Goal: Task Accomplishment & Management: Use online tool/utility

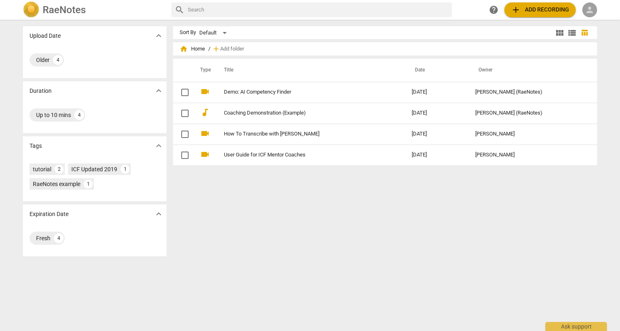
click at [595, 7] on span "person" at bounding box center [590, 10] width 10 height 10
click at [596, 17] on li "Login" at bounding box center [598, 20] width 30 height 20
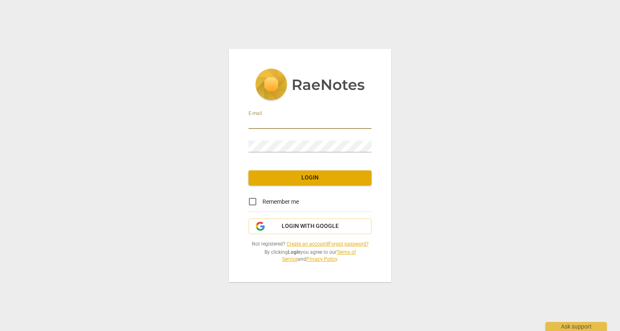
type input "[EMAIL_ADDRESS][DOMAIN_NAME]"
click at [309, 174] on span "Login" at bounding box center [310, 178] width 110 height 8
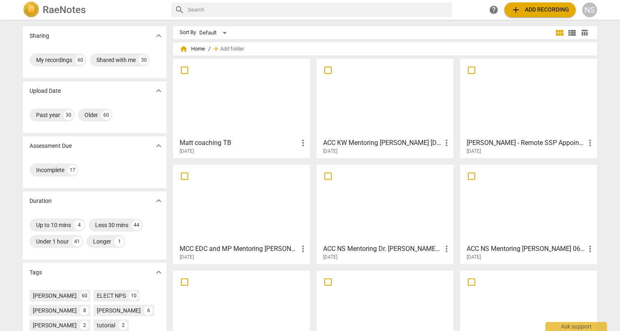
click at [412, 103] on div at bounding box center [385, 98] width 131 height 73
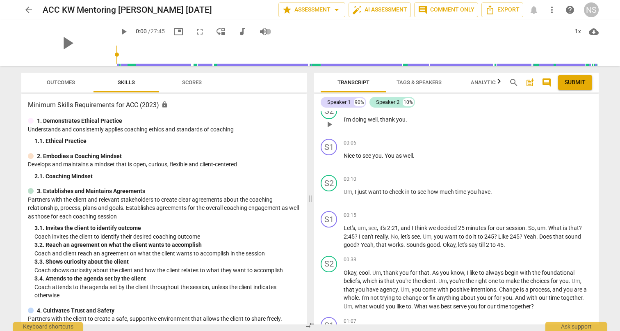
scroll to position [53, 0]
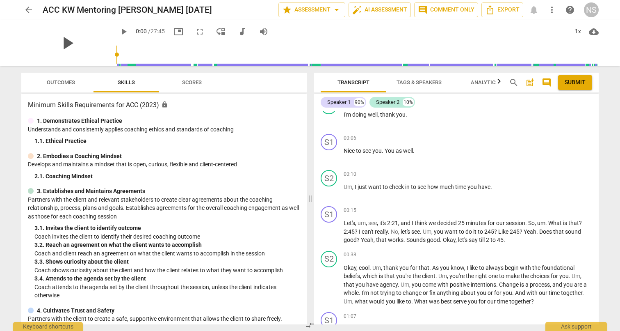
click at [62, 44] on span "play_arrow" at bounding box center [67, 42] width 21 height 21
click at [338, 9] on span "arrow_drop_down" at bounding box center [337, 10] width 10 height 10
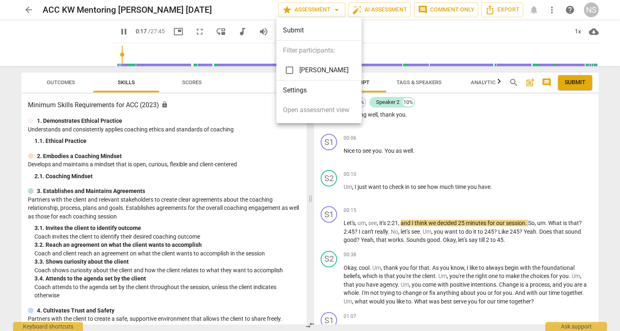
click at [382, 33] on div at bounding box center [310, 165] width 620 height 331
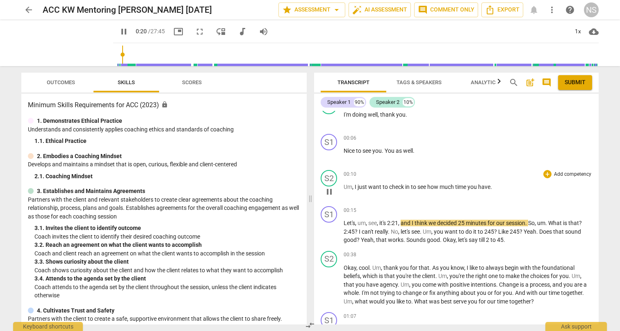
click at [558, 174] on p "Add competency" at bounding box center [573, 174] width 39 height 7
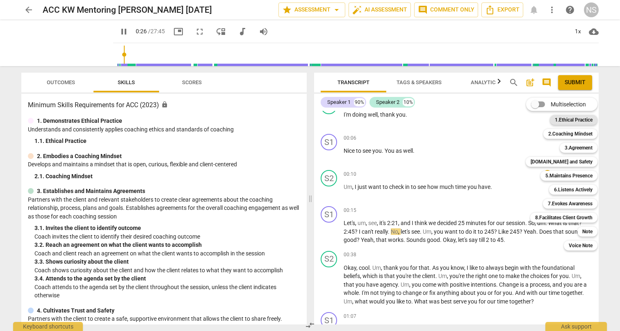
click at [558, 120] on b "1.Ethical Practice" at bounding box center [574, 120] width 38 height 10
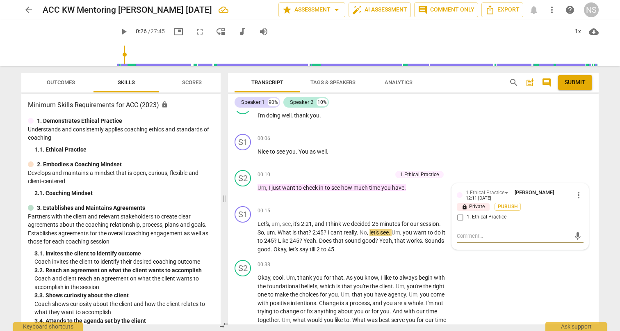
scroll to position [0, 0]
click at [577, 162] on div "S1 play_arrow pause 00:06 + Add competency keyboard_arrow_right Nice to see you…" at bounding box center [413, 148] width 371 height 36
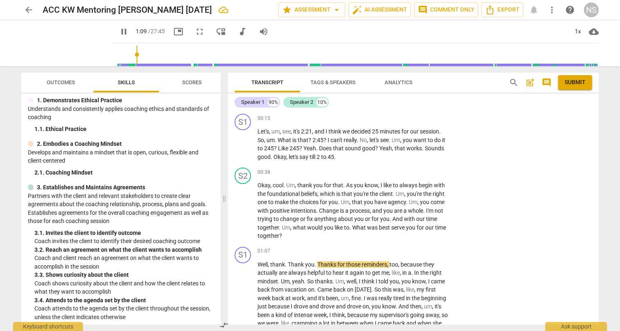
scroll to position [9, 0]
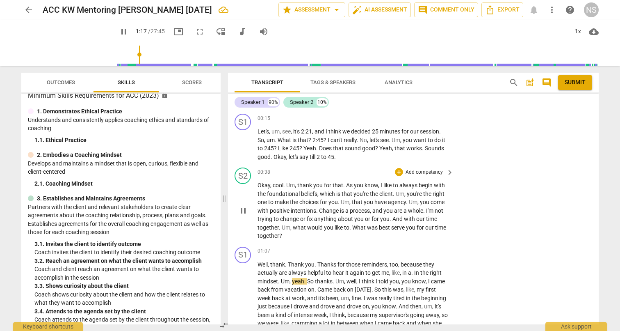
click at [423, 169] on p "Add competency" at bounding box center [424, 172] width 39 height 7
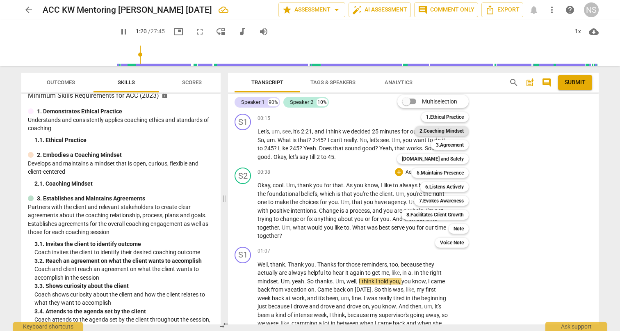
click at [455, 131] on b "2.Coaching Mindset" at bounding box center [442, 131] width 44 height 10
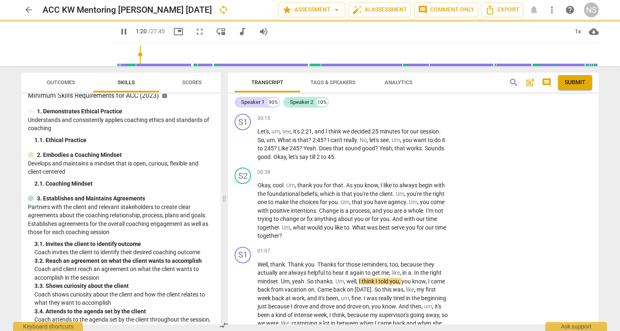
type input "81"
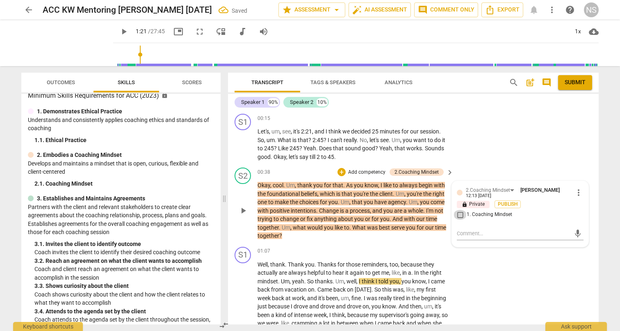
click at [460, 213] on input "1. Coaching Mindset" at bounding box center [460, 215] width 13 height 10
checkbox input "true"
click at [485, 162] on div "S1 play_arrow pause 00:15 + Add competency keyboard_arrow_right Let's , um , se…" at bounding box center [413, 137] width 371 height 54
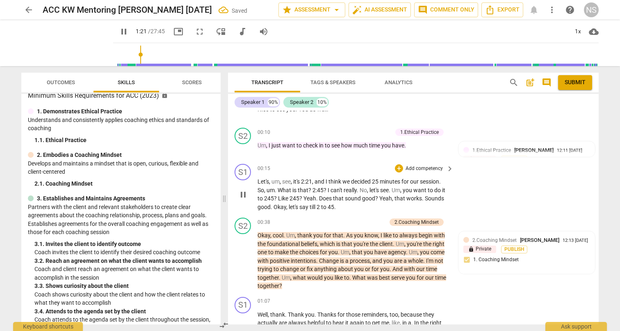
scroll to position [48, 0]
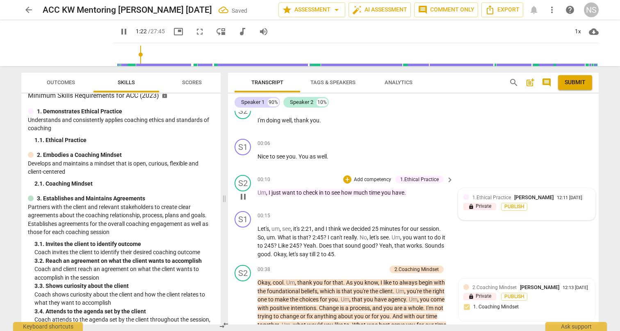
click at [497, 196] on span "1.Ethical Practice" at bounding box center [492, 198] width 39 height 6
type input "83"
click at [462, 224] on input "1. Ethical Practice" at bounding box center [460, 222] width 13 height 10
checkbox input "true"
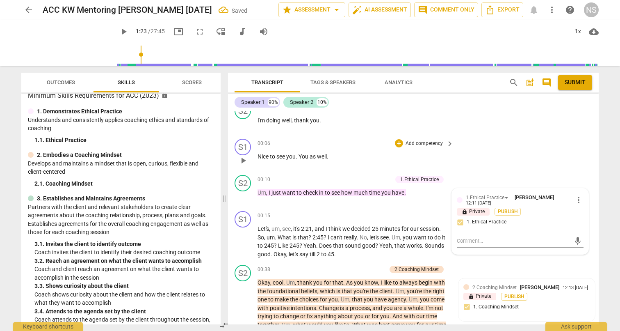
click at [497, 148] on div "S1 play_arrow pause 00:06 + Add competency keyboard_arrow_right Nice to see you…" at bounding box center [413, 153] width 371 height 36
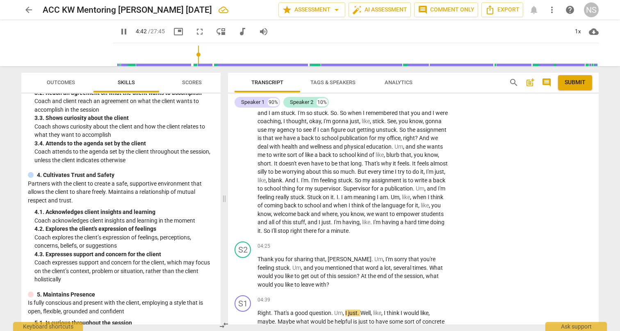
scroll to position [184, 0]
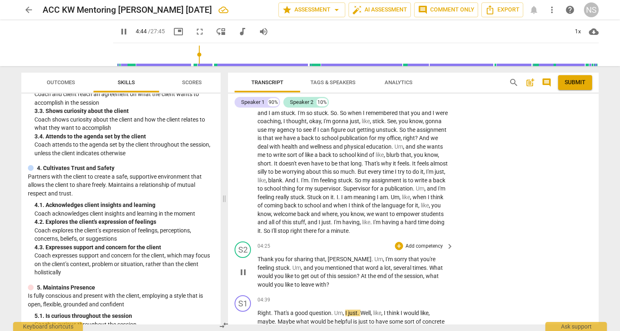
click at [414, 243] on p "Add competency" at bounding box center [424, 246] width 39 height 7
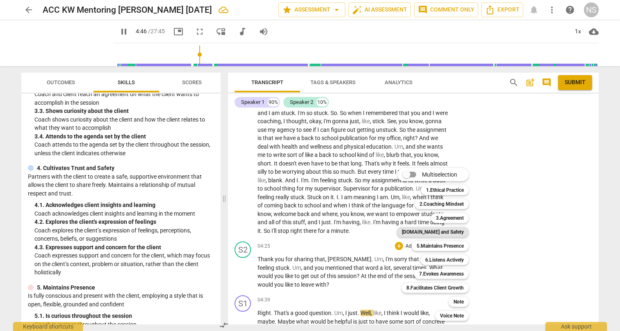
click at [451, 234] on b "[DOMAIN_NAME] and Safety" at bounding box center [433, 232] width 62 height 10
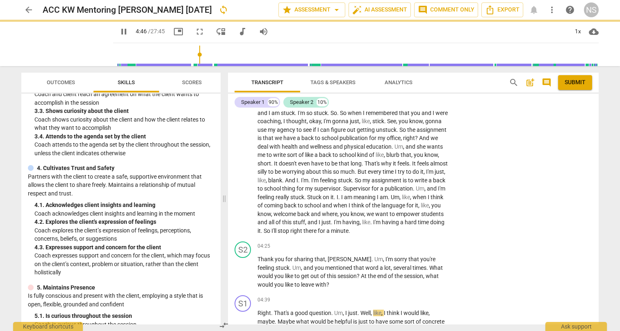
type input "287"
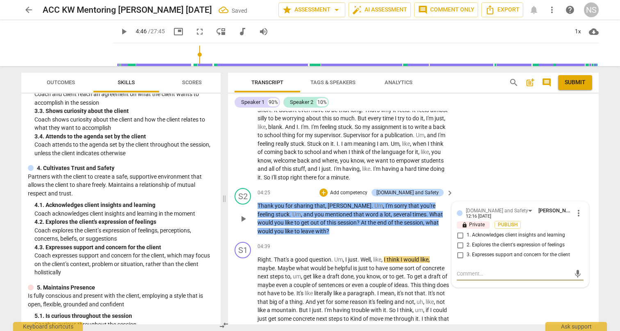
scroll to position [538, 0]
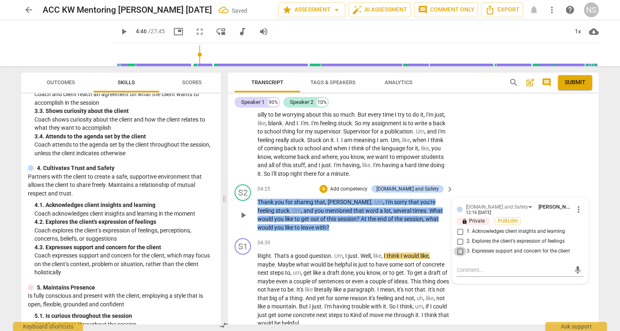
click at [459, 250] on input "3. Expresses support and concern for the client" at bounding box center [460, 251] width 13 height 10
checkbox input "true"
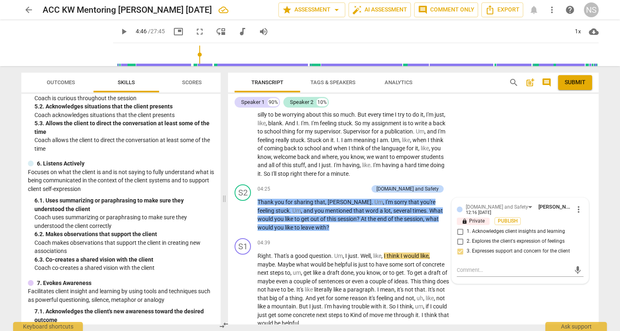
scroll to position [411, 0]
click at [368, 186] on p "Add competency" at bounding box center [349, 188] width 39 height 7
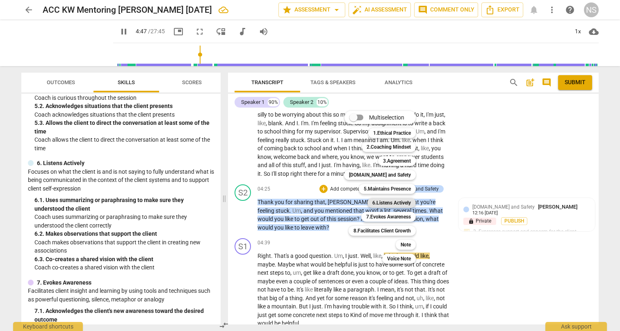
click at [392, 202] on b "6.Listens Actively" at bounding box center [392, 203] width 39 height 10
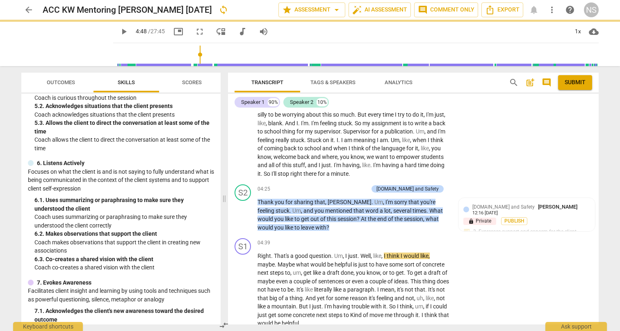
type input "288"
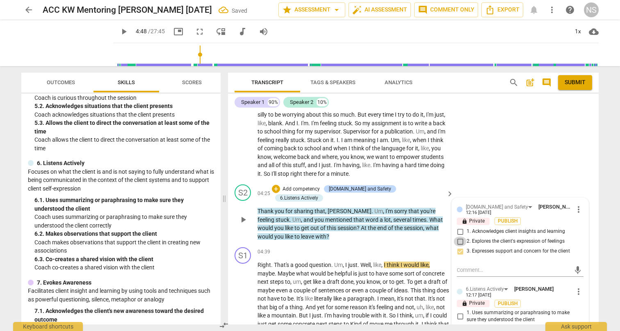
click at [458, 239] on input "2. Explores the client's expression of feelings" at bounding box center [460, 241] width 13 height 10
checkbox input "true"
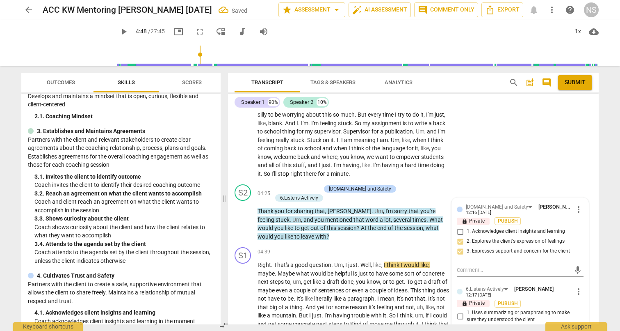
scroll to position [75, 0]
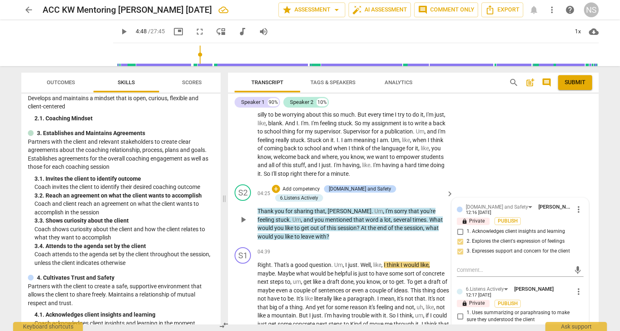
click at [318, 185] on p "Add competency" at bounding box center [301, 188] width 39 height 7
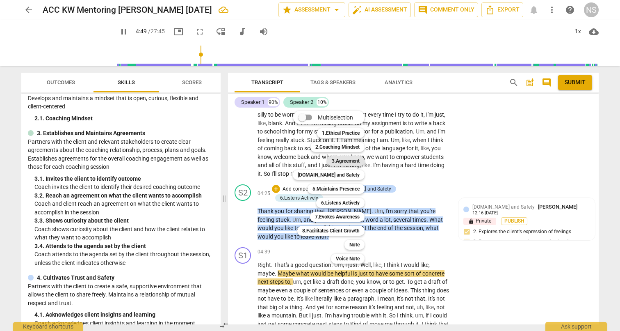
click at [337, 159] on b "3.Agreement" at bounding box center [346, 161] width 28 height 10
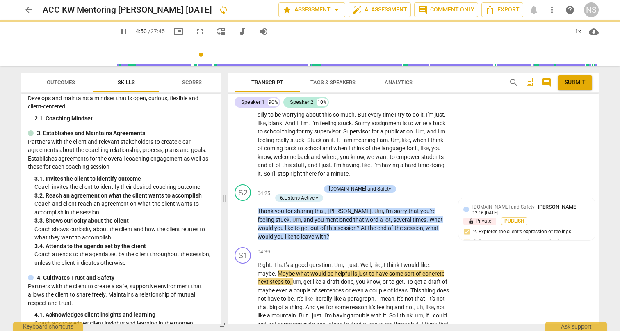
type input "290"
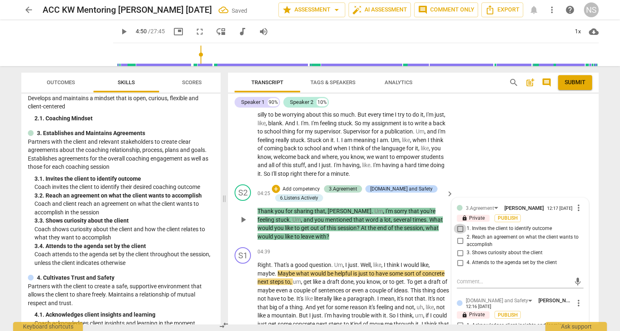
click at [459, 227] on input "1. Invites the client to identify outcome" at bounding box center [460, 229] width 13 height 10
checkbox input "true"
click at [513, 164] on div "S1 play_arrow pause 01:07 + Add competency keyboard_arrow_right Well , thank . …" at bounding box center [413, 16] width 371 height 332
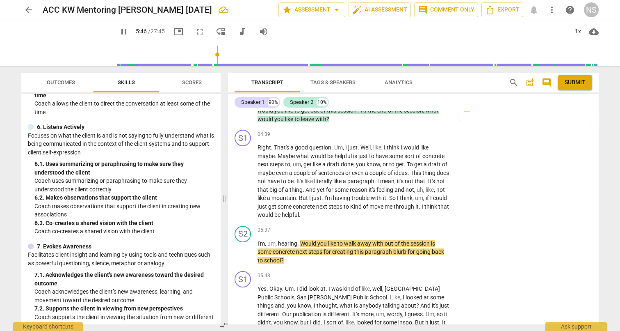
scroll to position [446, 0]
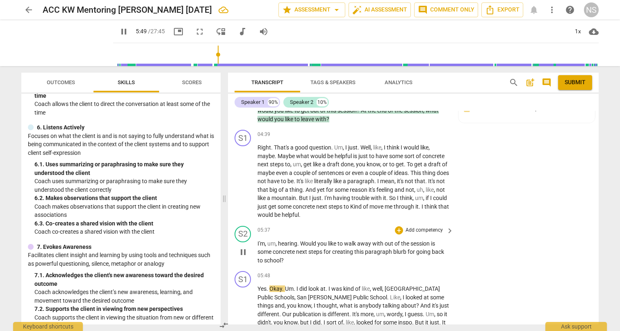
click at [418, 227] on p "Add competency" at bounding box center [424, 230] width 39 height 7
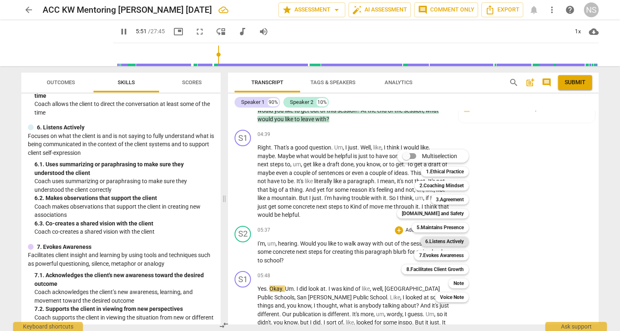
click at [441, 241] on b "6.Listens Actively" at bounding box center [445, 241] width 39 height 10
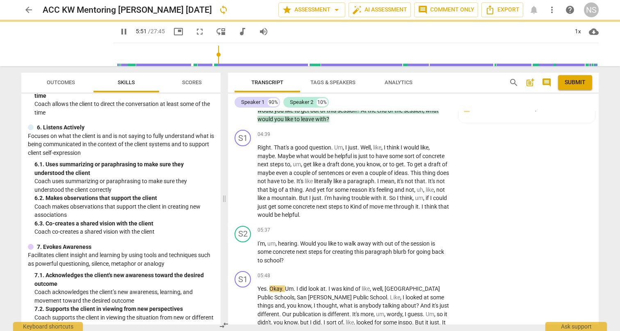
type input "352"
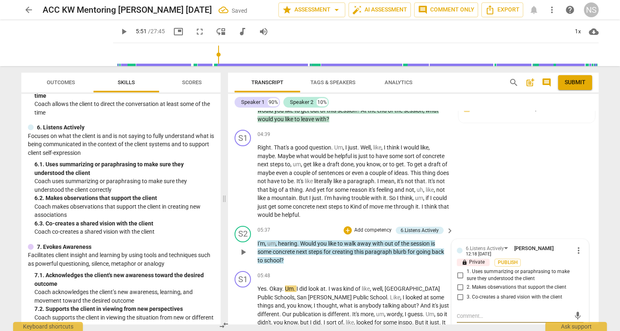
click at [460, 270] on input "1. Uses summarizing or paraphrasing to make sure they understood the client" at bounding box center [460, 275] width 13 height 10
checkbox input "true"
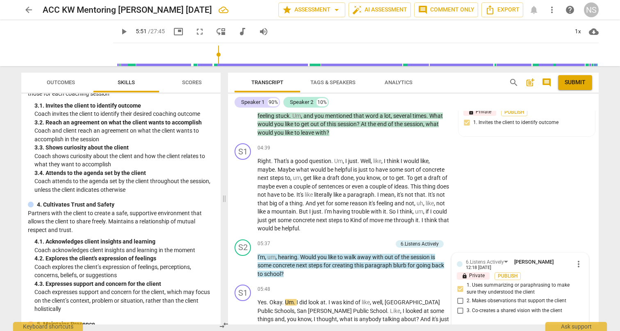
scroll to position [106, 0]
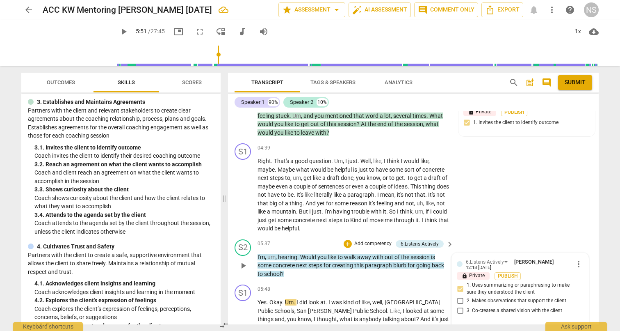
click at [359, 240] on p "Add competency" at bounding box center [373, 243] width 39 height 7
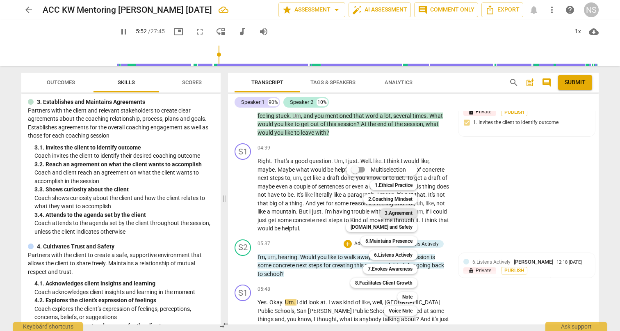
click at [389, 213] on b "3.Agreement" at bounding box center [399, 213] width 28 height 10
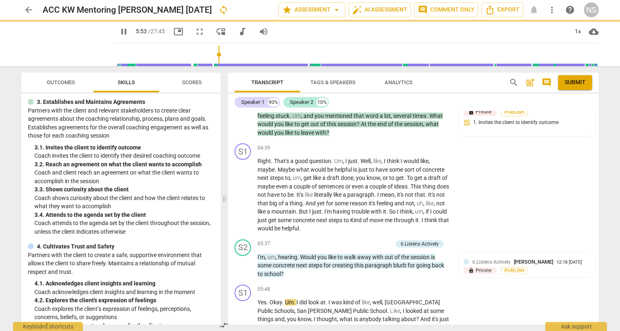
type input "353"
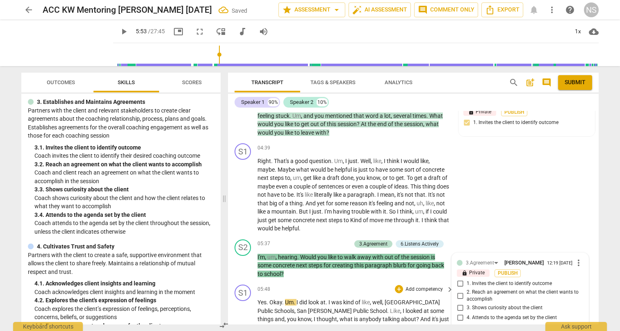
scroll to position [756, 0]
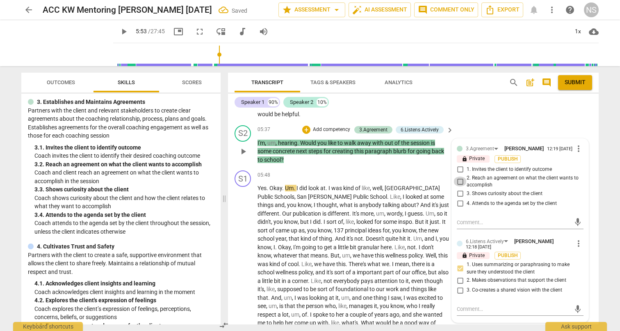
click at [461, 177] on input "2. Reach an agreement on what the client wants to accomplish" at bounding box center [460, 181] width 13 height 10
checkbox input "true"
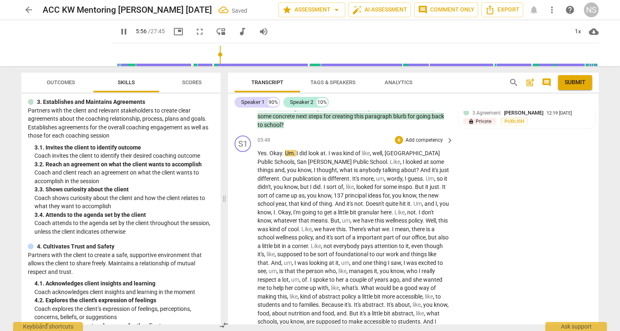
scroll to position [786, 0]
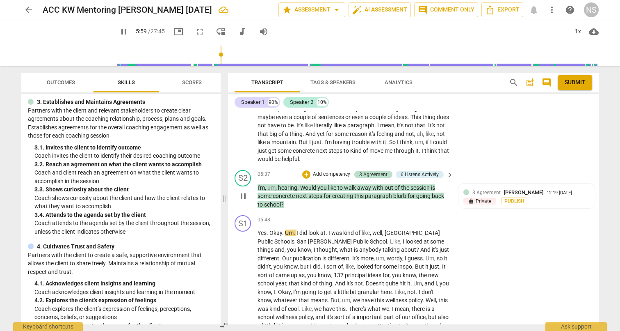
click at [339, 204] on div "S2 play_arrow pause 05:37 + Add competency 3.Agreement 6.Listens Actively keybo…" at bounding box center [413, 190] width 371 height 46
click at [259, 229] on span "Yes" at bounding box center [262, 232] width 9 height 7
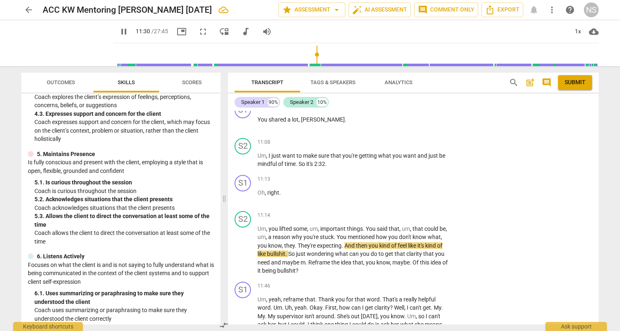
scroll to position [1398, 0]
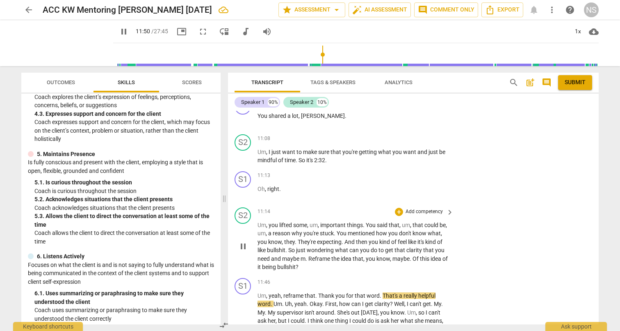
click at [424, 208] on p "Add competency" at bounding box center [424, 211] width 39 height 7
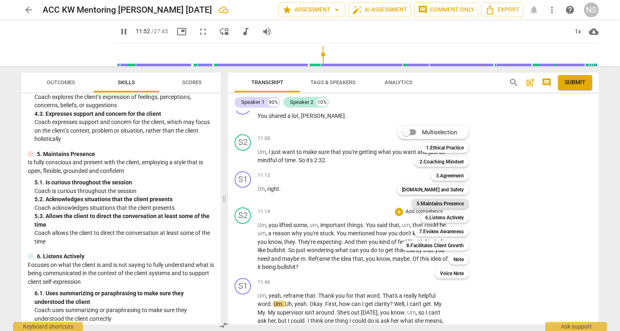
click at [439, 203] on b "5.Maintains Presence" at bounding box center [440, 204] width 47 height 10
type input "712"
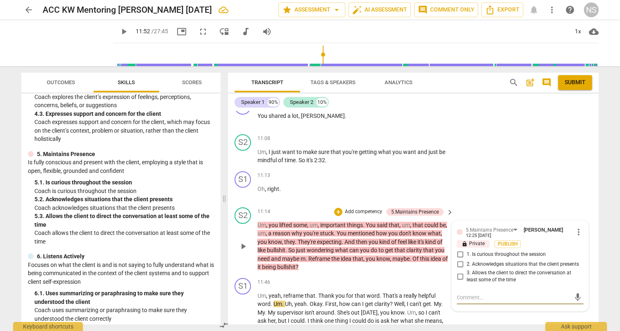
click at [460, 259] on input "2. Acknowledges situations that the client presents" at bounding box center [460, 264] width 13 height 10
checkbox input "true"
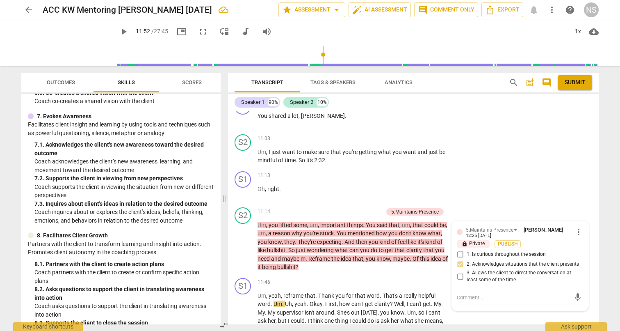
scroll to position [0, 0]
click at [364, 208] on p "Add competency" at bounding box center [363, 211] width 39 height 7
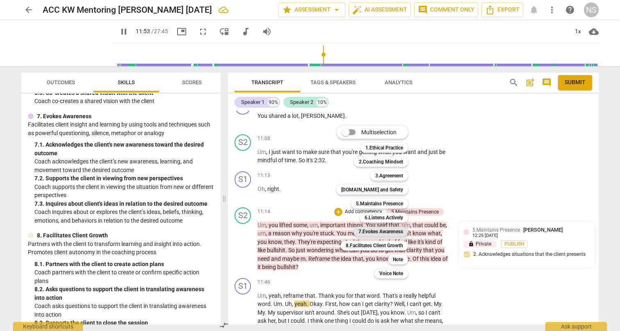
click at [374, 231] on b "7.Evokes Awareness" at bounding box center [381, 232] width 45 height 10
type input "714"
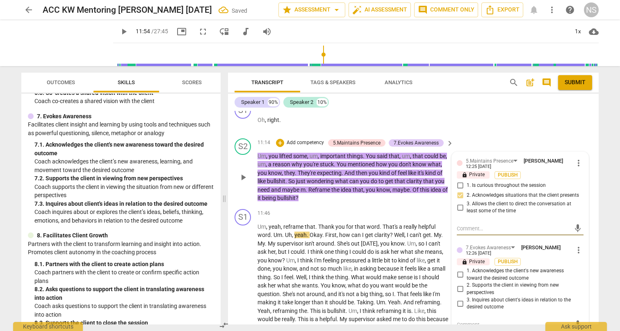
scroll to position [1499, 0]
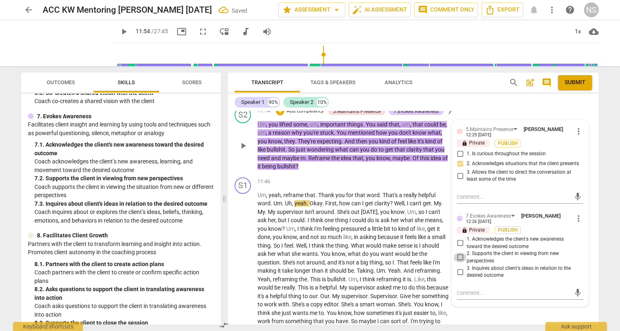
click at [459, 252] on input "2. Supports the client in viewing from new perspectives" at bounding box center [460, 257] width 13 height 10
checkbox input "true"
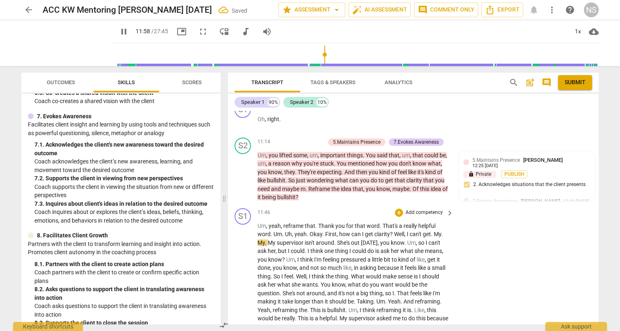
scroll to position [1464, 0]
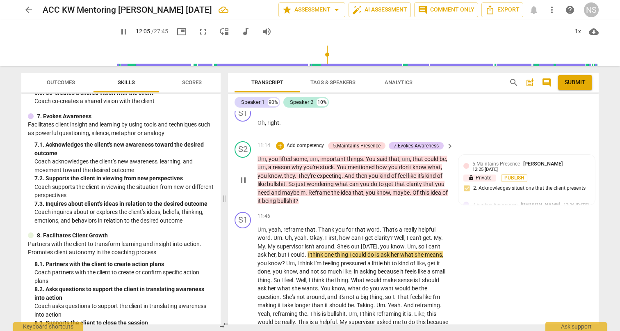
click at [314, 142] on p "Add competency" at bounding box center [305, 145] width 39 height 7
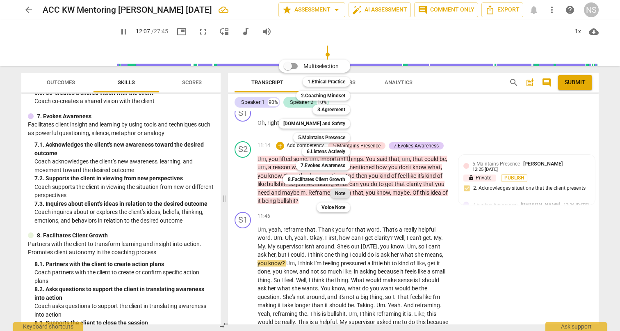
click at [337, 195] on b "Note" at bounding box center [340, 193] width 10 height 10
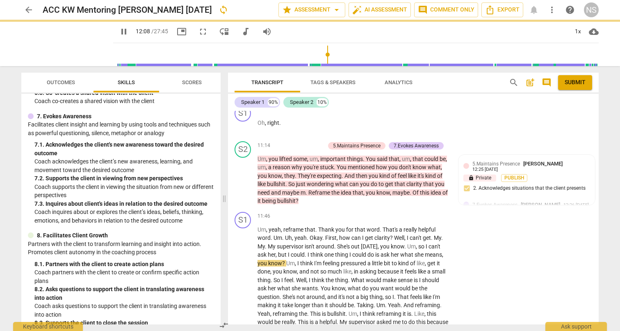
type input "729"
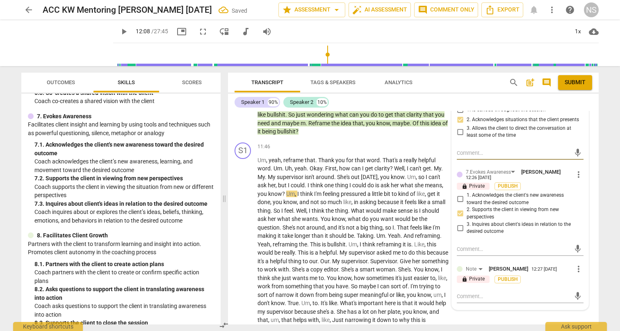
scroll to position [1569, 0]
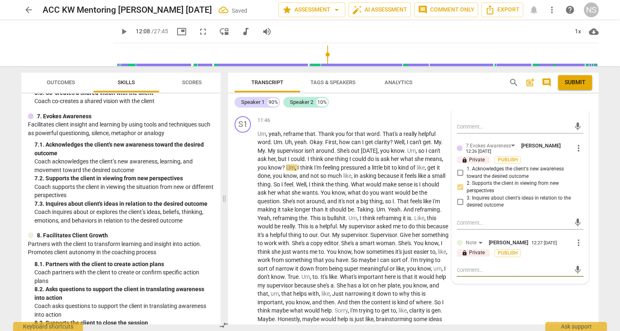
click at [519, 266] on textarea at bounding box center [514, 270] width 114 height 8
type textarea "T"
type textarea "Th"
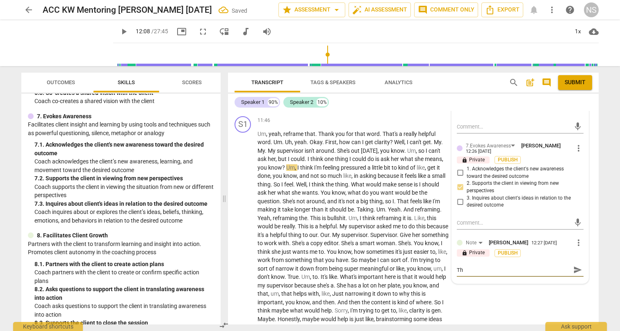
type textarea "The"
type textarea "Thes"
type textarea "These"
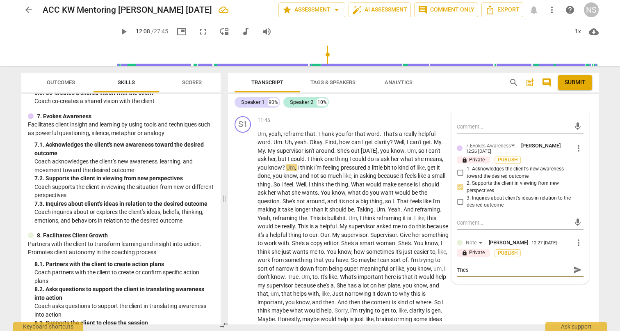
type textarea "These"
type textarea "These w"
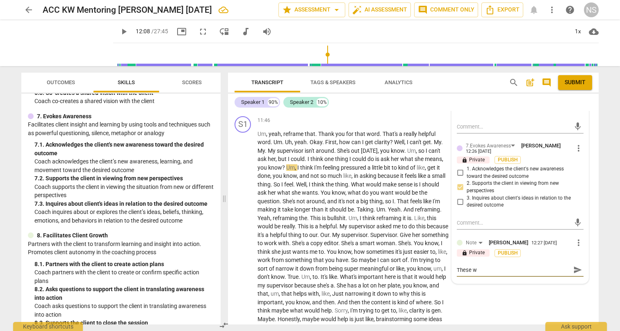
type textarea "These we"
type textarea "These wer"
type textarea "These were"
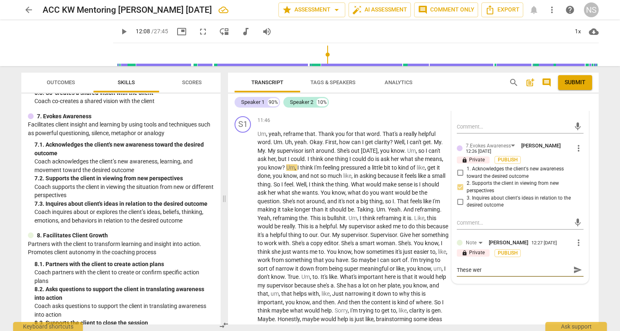
type textarea "These were"
type textarea "These werer"
type textarea "These we're"
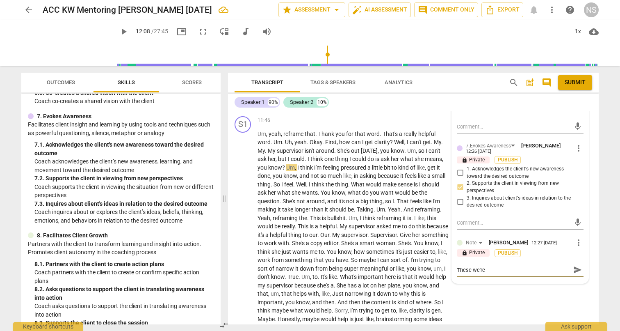
type textarea "These we're t"
type textarea "These we're tw"
type textarea "These we're two"
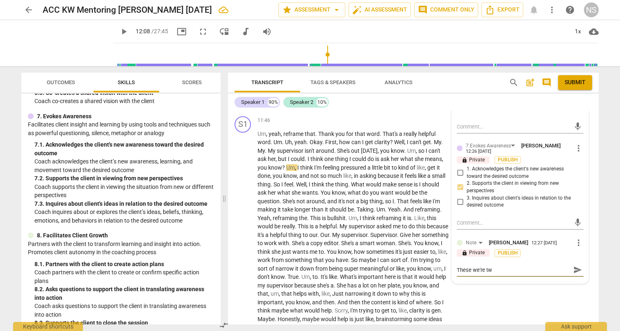
type textarea "These we're two"
type textarea "These we're two i"
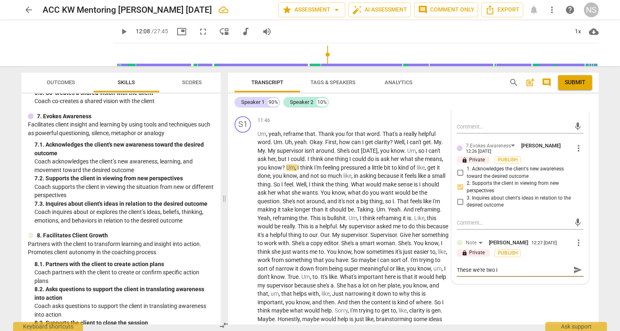
type textarea "These we're two im"
type textarea "These we're two imp"
type textarea "These we're two impo"
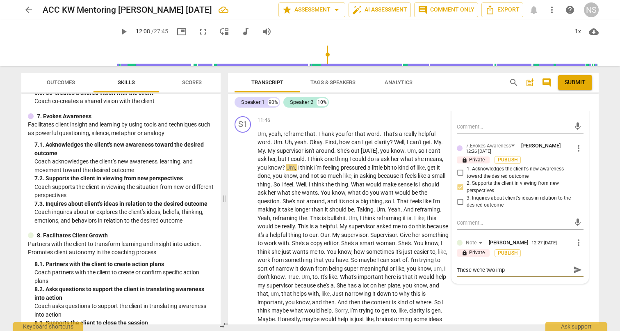
type textarea "These we're two impo"
type textarea "These we're two impor"
type textarea "These we're two import"
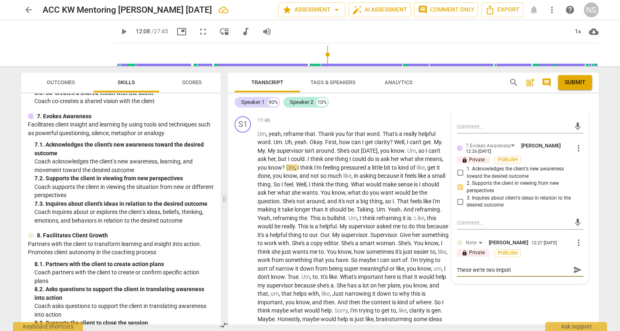
type textarea "These we're two importa"
type textarea "These we're two importan"
type textarea "These we're two important"
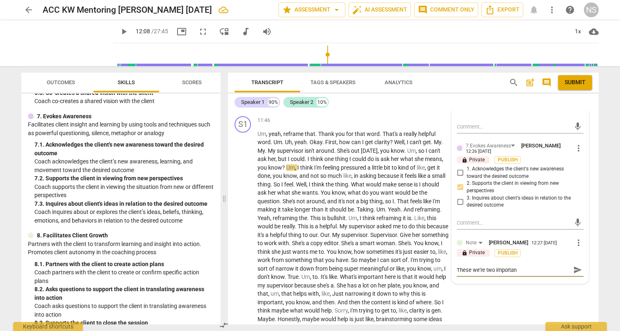
type textarea "These we're two important"
type textarea "These we're two important q"
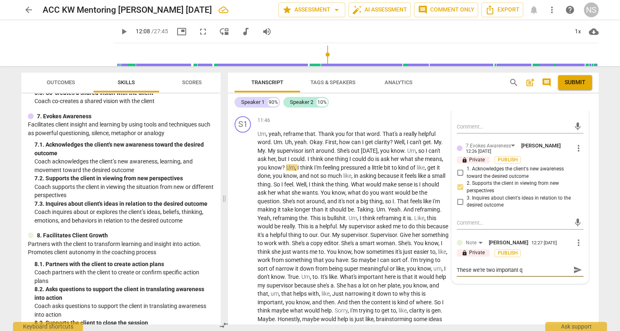
type textarea "These we're two important qu"
type textarea "These we're two important que"
type textarea "These we're two important ques"
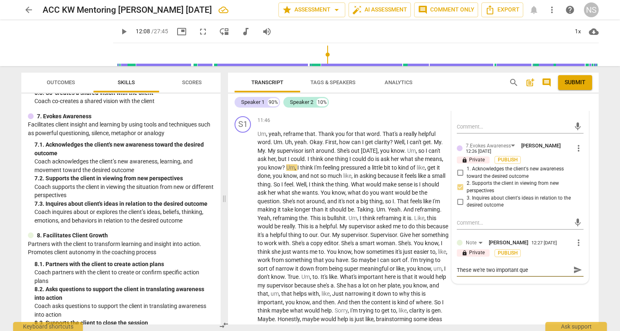
type textarea "These we're two important ques"
type textarea "These we're two important quest"
type textarea "These we're two important questi"
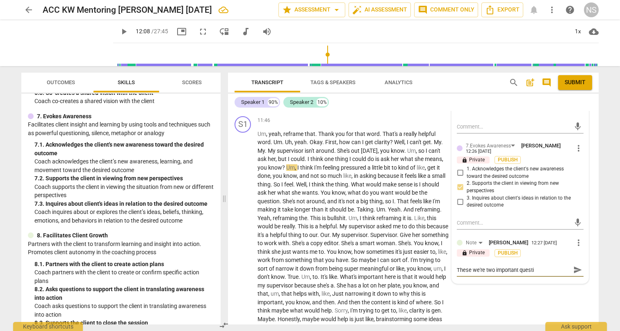
type textarea "These we're two important questio"
type textarea "These we're two important question"
type textarea "These we're two important questions"
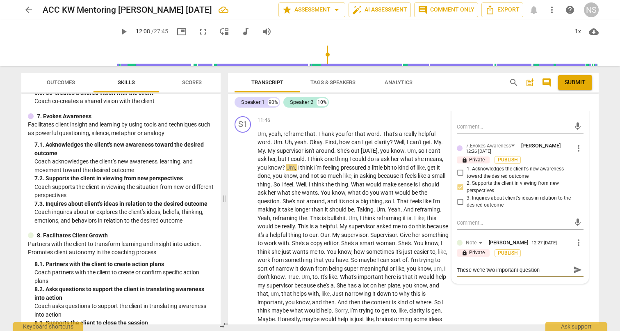
type textarea "These we're two important questions"
type textarea "These we're two important questions."
type textarea "These were two important questions."
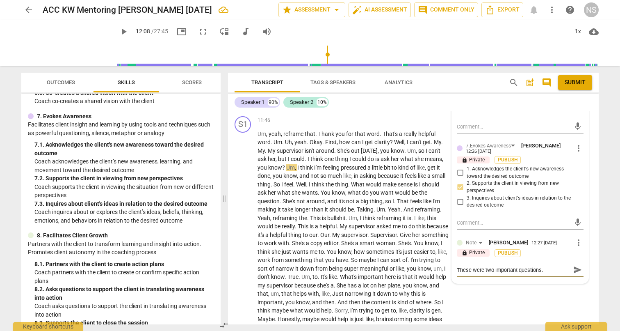
type textarea "These were two important questions. I"
type textarea "These were two important questions. It"
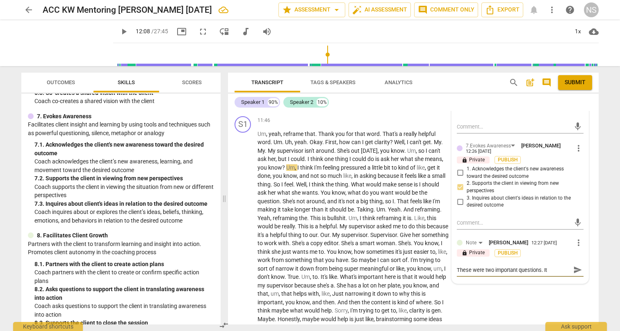
type textarea "These were two important questions. It"
type textarea "These were two important questions. It m"
type textarea "These were two important questions. It mi"
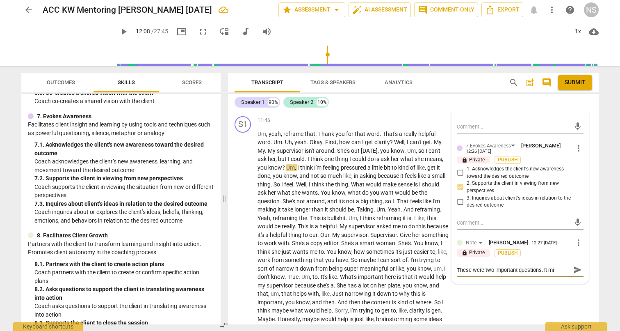
type textarea "These were two important questions. It m"
type textarea "These were two important questions. It"
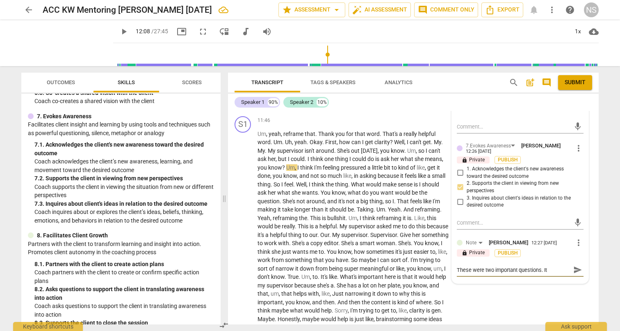
type textarea "These were two important questions. It"
type textarea "These were two important questions. I"
type textarea "These were two important questions."
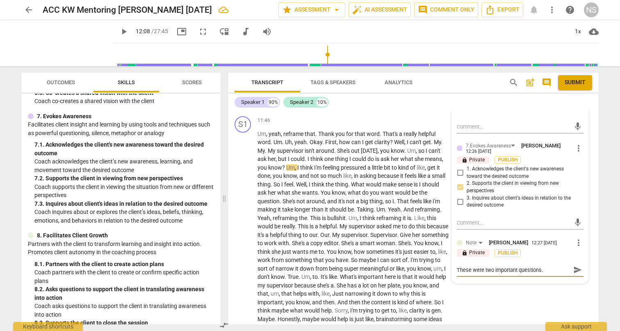
type textarea "These were two important questions. A"
type textarea "These were two important questions. As"
type textarea "These were two important questions. Ask"
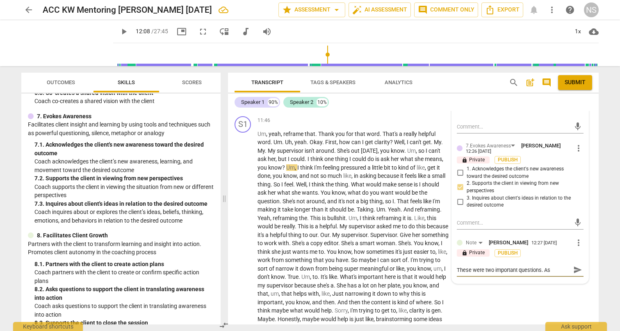
type textarea "These were two important questions. Ask"
type textarea "These were two important questions. Aski"
type textarea "These were two important questions. Askin"
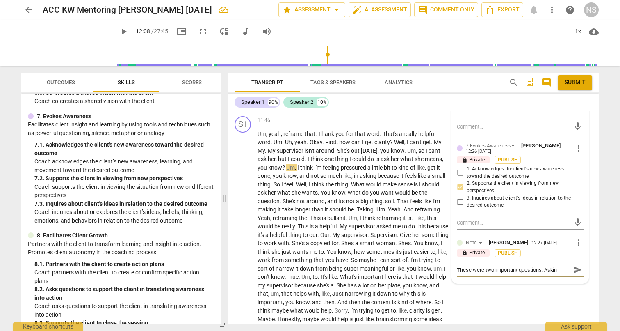
type textarea "These were two important questions. Asking"
type textarea "These were two important questions. Asking o"
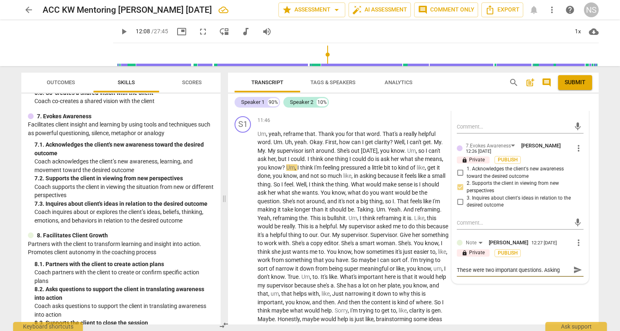
type textarea "These were two important questions. Asking o"
type textarea "These were two important questions. Asking on"
type textarea "These were two important questions. Asking one"
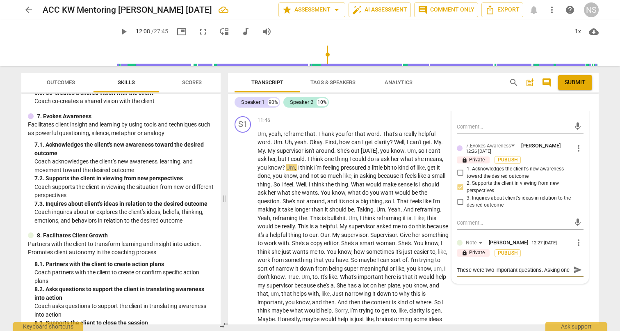
scroll to position [7, 0]
type textarea "These were two important questions. Asking one"
type textarea "These were two important questions. Asking one a"
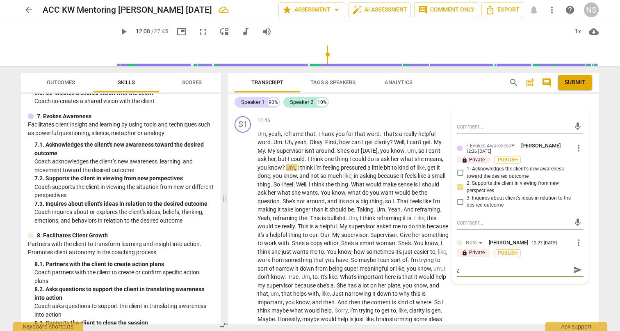
type textarea "These were two important questions. Asking one at"
type textarea "These were two important questions. Asking one at a"
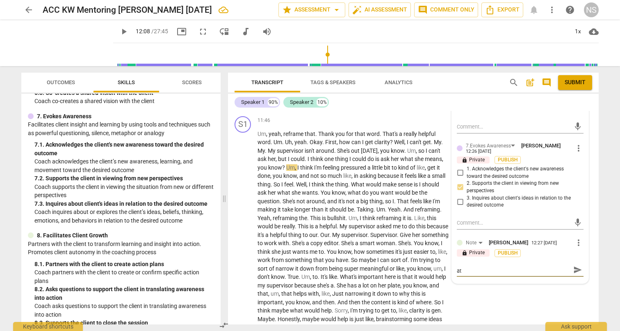
type textarea "These were two important questions. Asking one at a"
type textarea "These were two important questions. Asking one at a t"
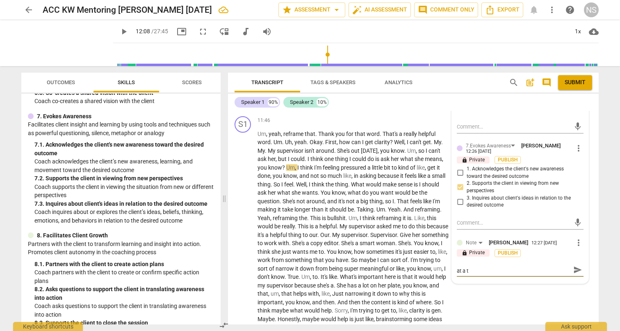
type textarea "These were two important questions. Asking one at a ti"
type textarea "These were two important questions. Asking one at a [PERSON_NAME]"
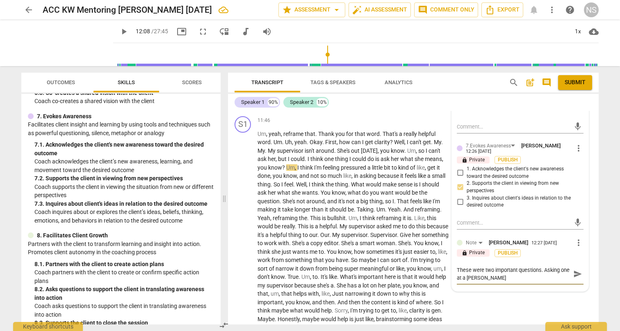
type textarea "These were two important questions. Asking one at a time"
type textarea "These were two important questions. Asking one at a time m"
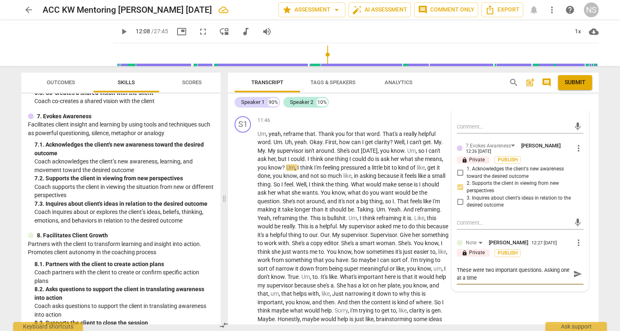
type textarea "These were two important questions. Asking one at a time m"
type textarea "These were two important questions. Asking one at a time mi"
type textarea "These were two important questions. Asking one at a time mig"
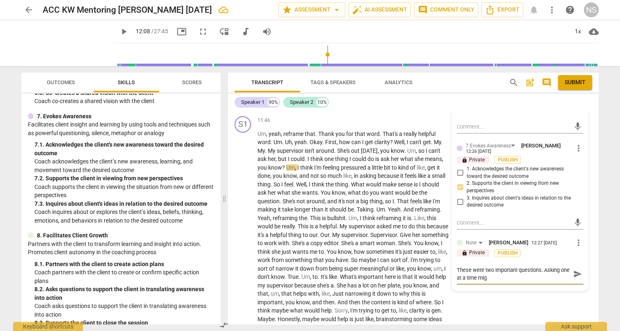
type textarea "These were two important questions. Asking one at a time migh"
type textarea "These were two important questions. Asking one at a time might"
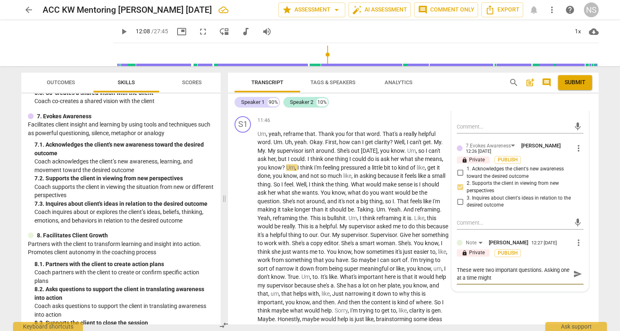
type textarea "These were two important questions. Asking one at a time might"
type textarea "These were two important questions. Asking one at a time might b"
type textarea "These were two important questions. Asking one at a time might be"
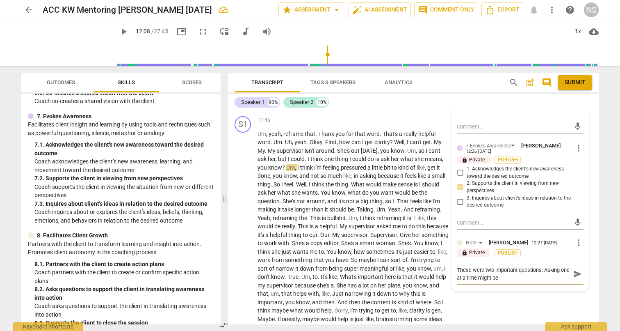
type textarea "These were two important questions. Asking one at a time might be"
type textarea "These were two important questions. Asking one at a time might be m"
type textarea "These were two important questions. Asking one at a time might be mo"
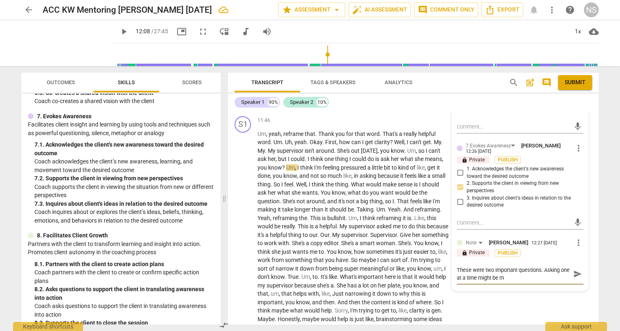
type textarea "These were two important questions. Asking one at a time might be mo"
type textarea "These were two important questions. Asking one at a time might be mor"
type textarea "These were two important questions. Asking one at a time might be more"
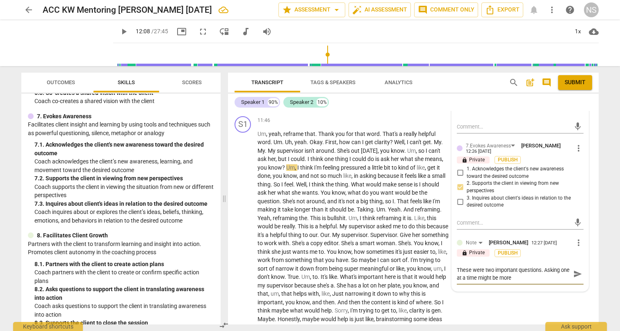
type textarea "These were two important questions. Asking one at a time might be more"
type textarea "These were two important questions. Asking one at a time might be more u"
type textarea "These were two important questions. Asking one at a time might be more us"
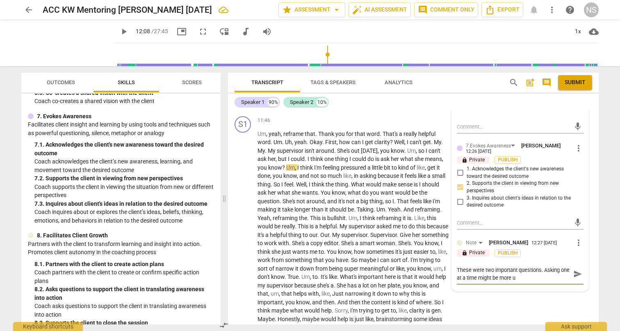
type textarea "These were two important questions. Asking one at a time might be more us"
type textarea "These were two important questions. Asking one at a time might be more use"
type textarea "These were two important questions. Asking one at a time might be more usef"
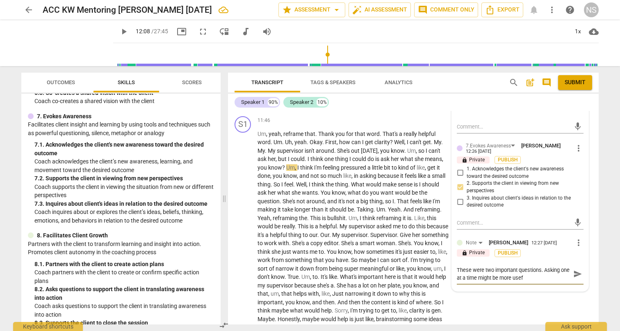
type textarea "These were two important questions. Asking one at a time might be more usefu"
type textarea "These were two important questions. Asking one at a time might be more useful"
type textarea "These were two important questions. Asking one at a time might be more useful."
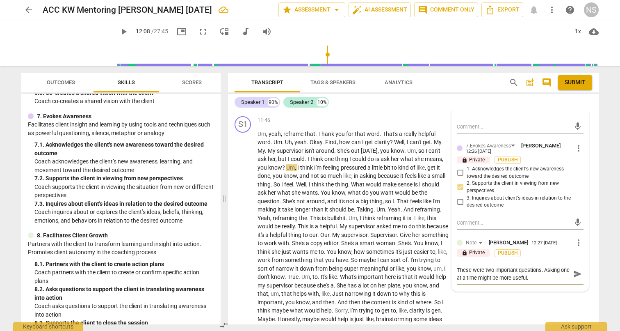
type textarea "These were two important questions. Asking one at a time might be more useful."
click at [574, 269] on span "send" at bounding box center [578, 273] width 9 height 9
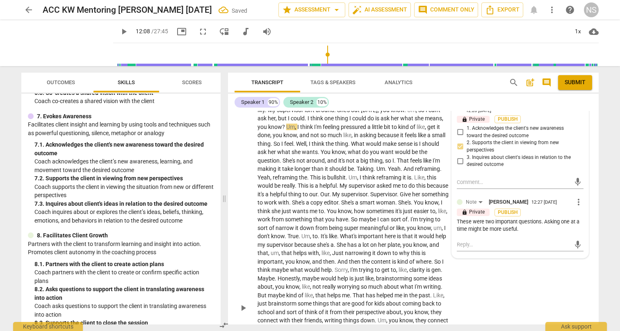
scroll to position [1593, 0]
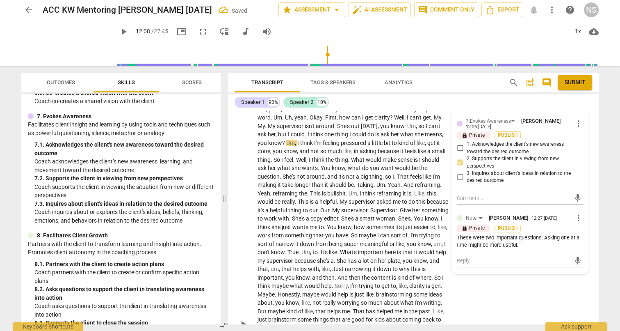
click at [570, 275] on div "S1 play_arrow pause 11:46 + Add competency keyboard_arrow_right Um , yeah , ref…" at bounding box center [413, 317] width 371 height 458
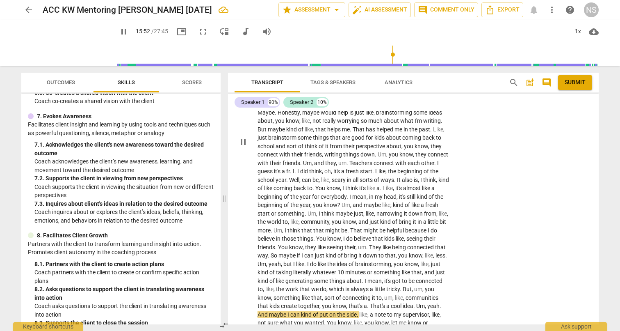
scroll to position [1751, 0]
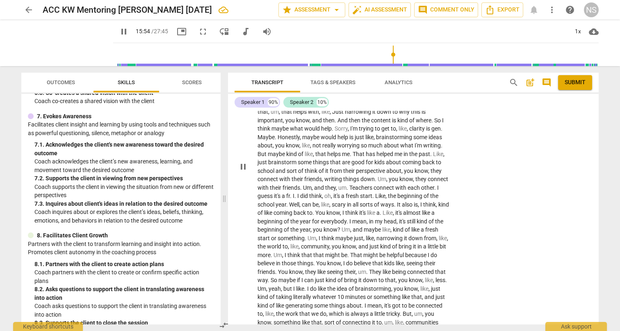
click at [244, 162] on span "pause" at bounding box center [243, 167] width 10 height 10
click at [245, 162] on span "play_arrow" at bounding box center [243, 167] width 10 height 10
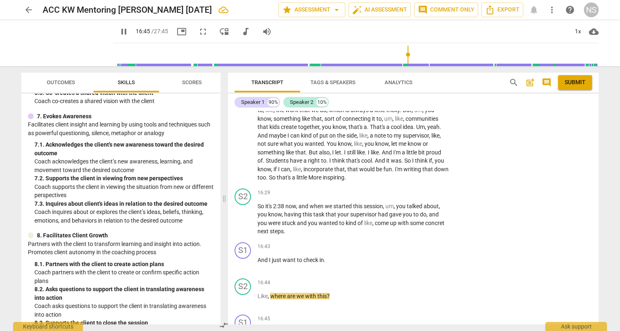
scroll to position [1959, 0]
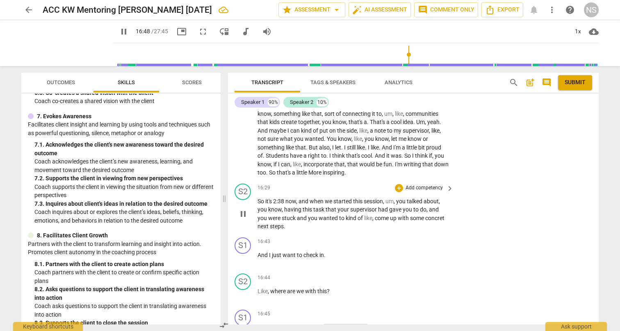
click at [421, 184] on p "Add competency" at bounding box center [424, 187] width 39 height 7
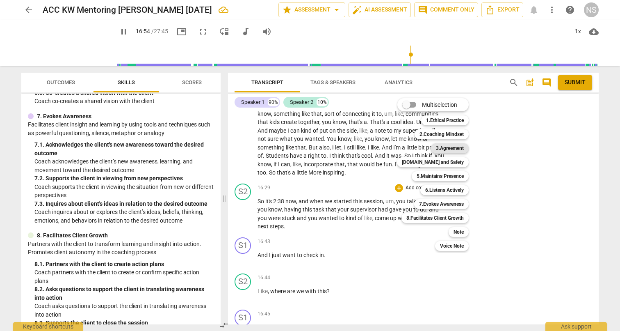
click at [439, 149] on b "3.Agreement" at bounding box center [450, 148] width 28 height 10
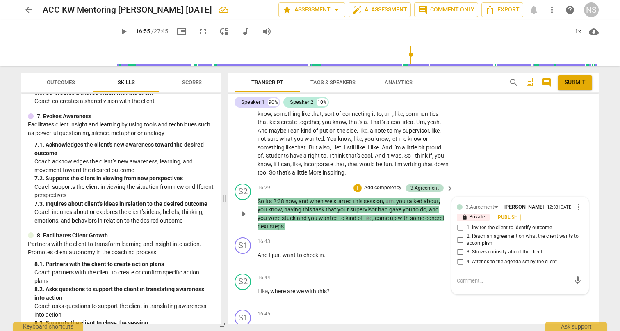
click at [460, 257] on input "4. Attends to the agenda set by the client" at bounding box center [460, 262] width 13 height 10
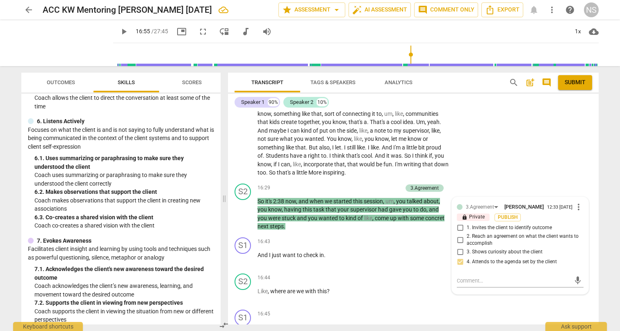
scroll to position [439, 0]
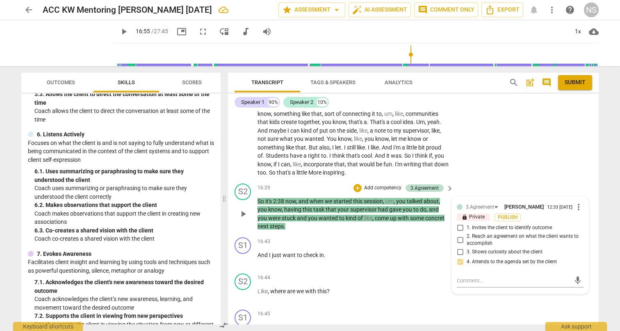
click at [538, 180] on div "S2 play_arrow pause 16:29 + Add competency 3.Agreement keyboard_arrow_right So …" at bounding box center [413, 207] width 371 height 54
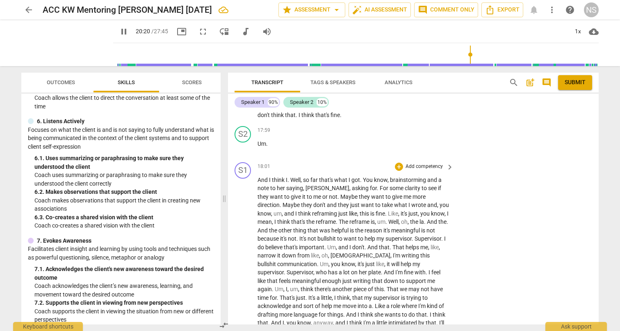
scroll to position [2228, 0]
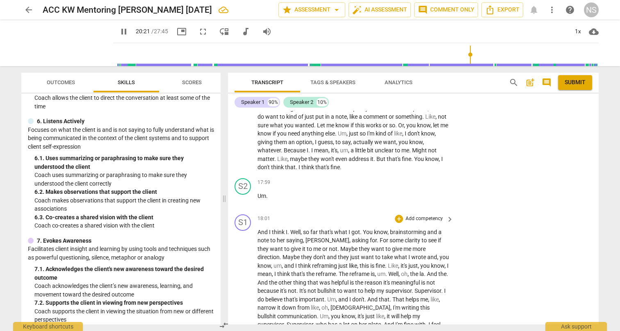
click at [415, 215] on p "Add competency" at bounding box center [424, 218] width 39 height 7
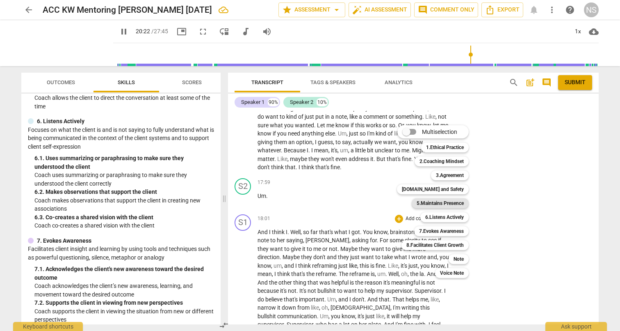
click at [451, 201] on b "5.Maintains Presence" at bounding box center [440, 203] width 47 height 10
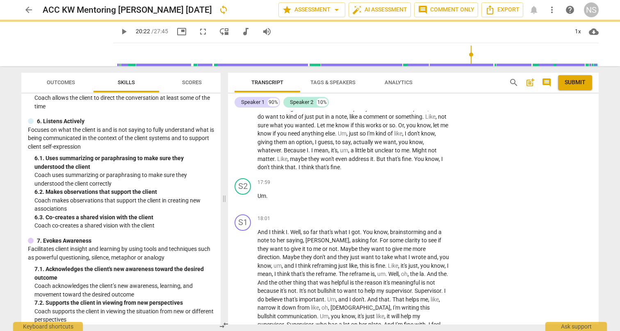
scroll to position [2366, 0]
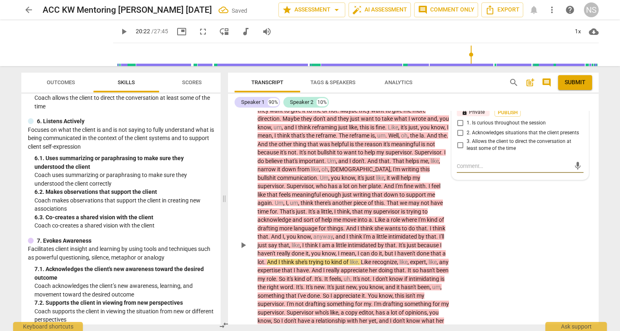
click at [460, 140] on input "3. Allows the client to direct the conversation at least some of the time" at bounding box center [460, 145] width 13 height 10
click at [500, 220] on div "S1 play_arrow pause 18:01 + Add competency 5.Maintains Presence keyboard_arrow_…" at bounding box center [413, 239] width 371 height 332
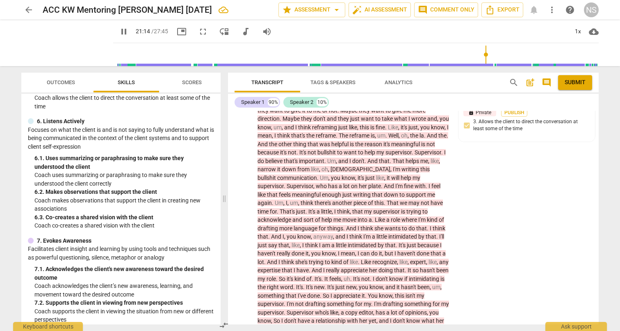
scroll to position [2583, 0]
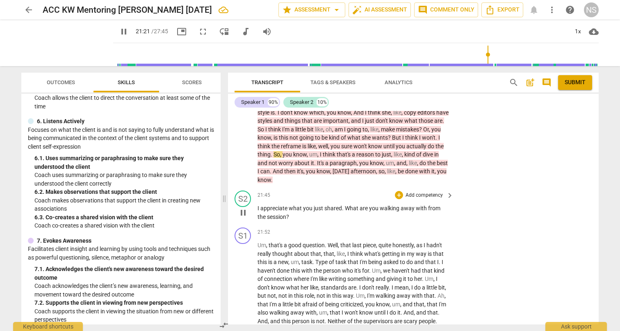
click at [243, 208] on span "pause" at bounding box center [243, 213] width 10 height 10
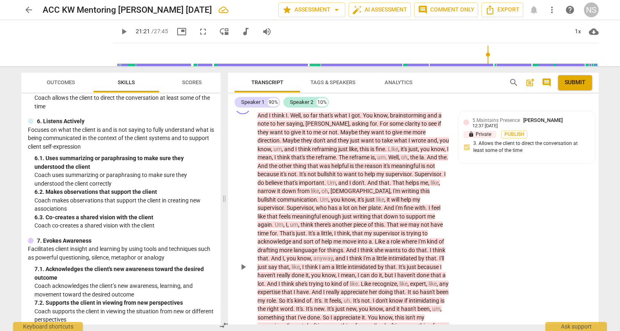
scroll to position [2345, 0]
click at [243, 261] on span "play_arrow" at bounding box center [243, 266] width 10 height 10
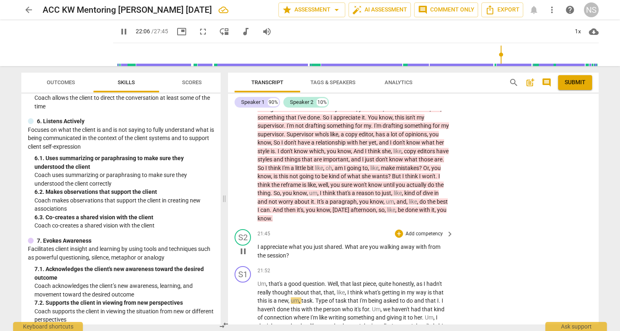
scroll to position [2552, 0]
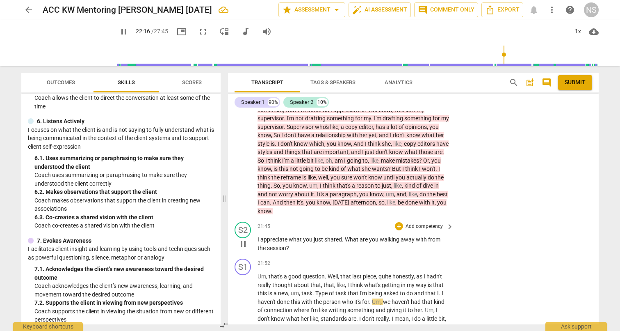
click at [242, 239] on span "pause" at bounding box center [243, 244] width 10 height 10
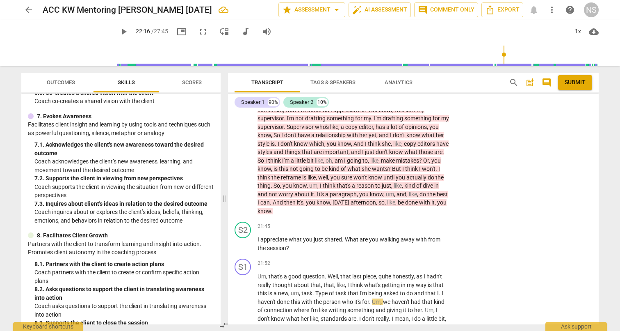
scroll to position [0, 0]
click at [419, 223] on p "Add competency" at bounding box center [424, 226] width 39 height 7
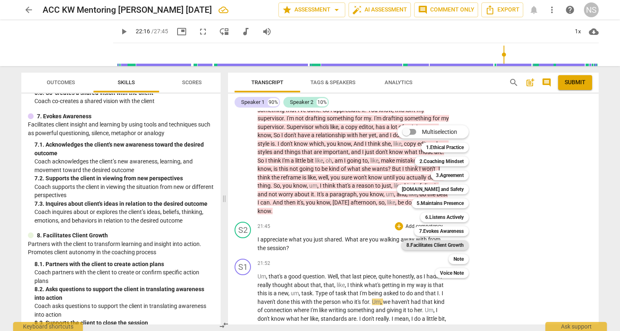
click at [438, 243] on b "8.Facilitates Client Growth" at bounding box center [435, 245] width 57 height 10
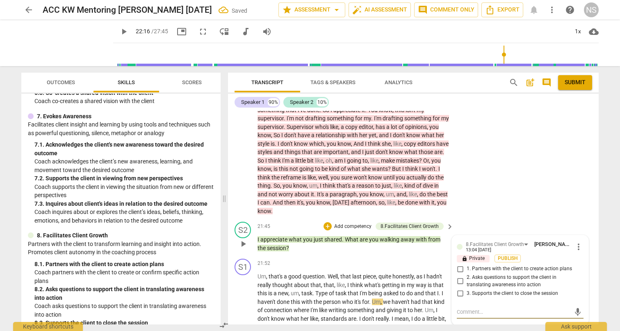
click at [459, 276] on input "2. Asks questions to support the client in translating awareness into action" at bounding box center [460, 281] width 13 height 10
click at [474, 160] on div "S1 play_arrow pause 18:01 + Add competency 5.Maintains Presence keyboard_arrow_…" at bounding box center [413, 53] width 371 height 332
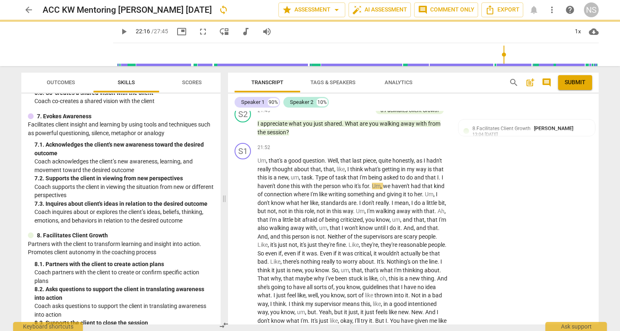
scroll to position [2677, 0]
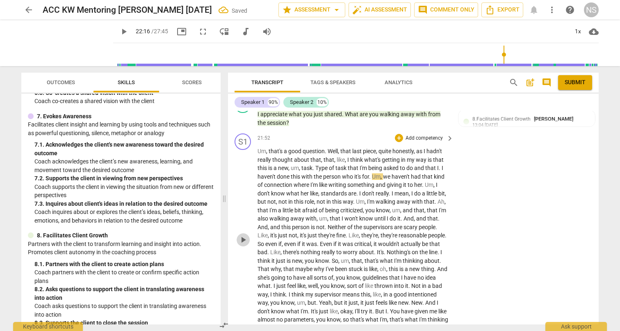
click at [243, 235] on span "play_arrow" at bounding box center [243, 240] width 10 height 10
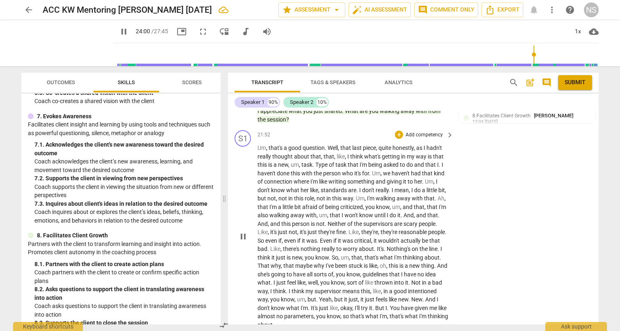
scroll to position [2926, 0]
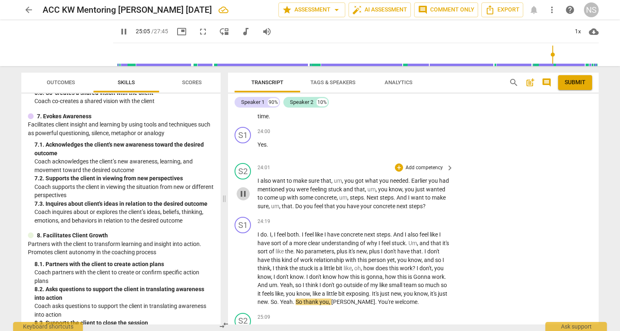
click at [241, 189] on span "pause" at bounding box center [243, 194] width 10 height 10
click at [425, 164] on p "Add competency" at bounding box center [424, 167] width 39 height 7
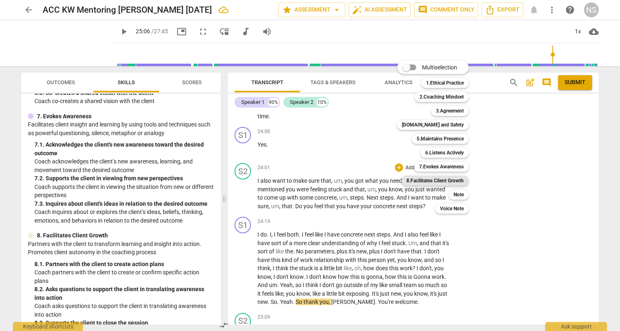
click at [433, 178] on b "8.Facilitates Client Growth" at bounding box center [435, 181] width 57 height 10
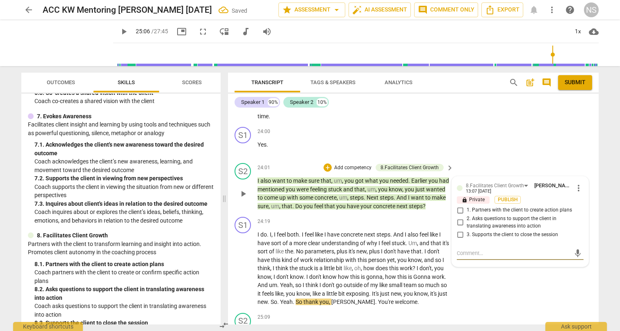
click at [460, 205] on input "1. Partners with the client to create action plans" at bounding box center [460, 210] width 13 height 10
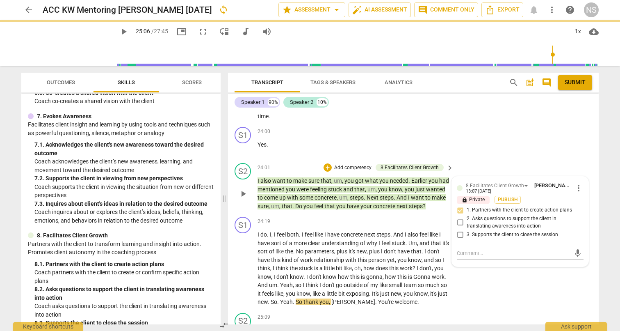
click at [348, 164] on p "Add competency" at bounding box center [353, 167] width 39 height 7
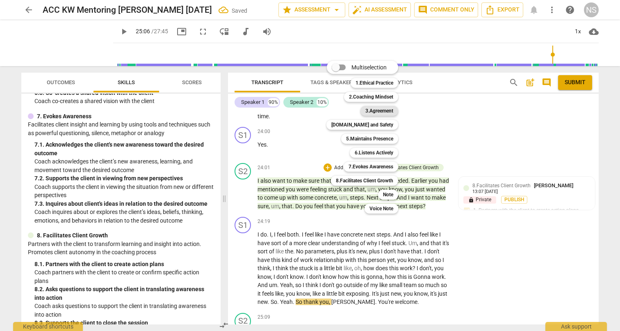
click at [374, 112] on b "3.Agreement" at bounding box center [380, 111] width 28 height 10
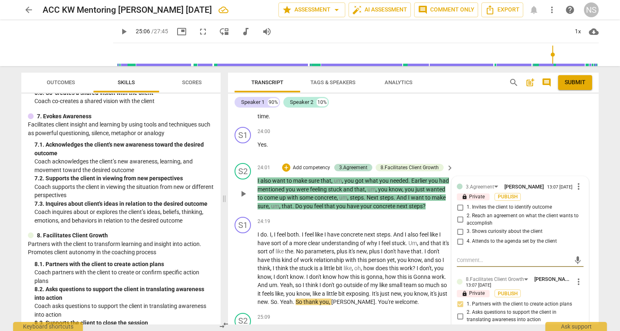
click at [577, 181] on span "more_vert" at bounding box center [579, 186] width 10 height 10
click at [577, 172] on li "Delete" at bounding box center [585, 172] width 28 height 16
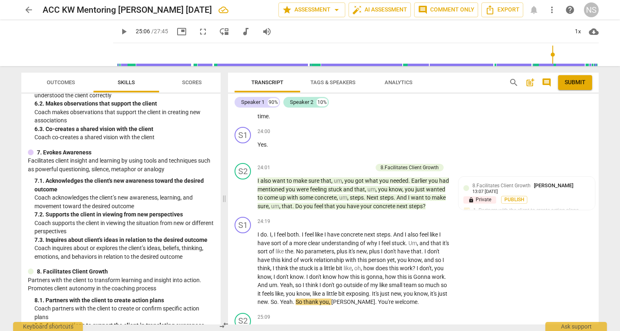
scroll to position [527, 0]
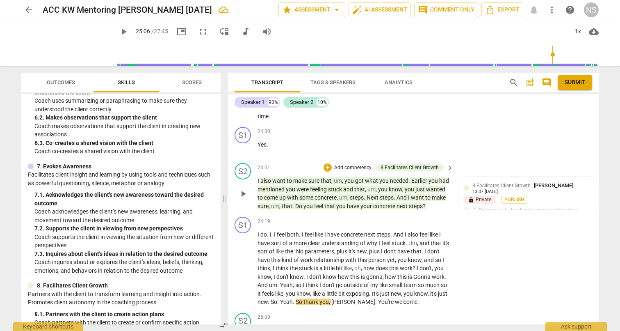
click at [351, 164] on p "Add competency" at bounding box center [353, 167] width 39 height 7
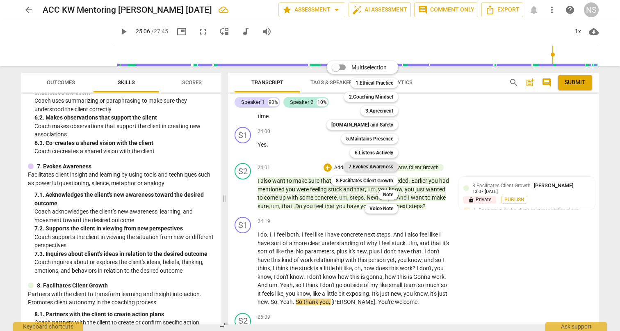
click at [377, 165] on b "7.Evokes Awareness" at bounding box center [371, 167] width 45 height 10
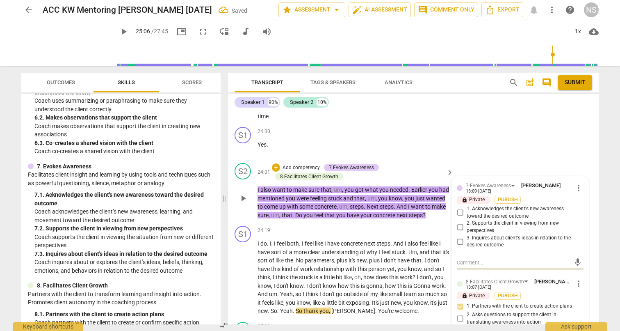
click at [460, 236] on input "3. Inquires about client's ideas in relation to the desired outcome" at bounding box center [460, 241] width 13 height 10
click at [474, 124] on div "S1 play_arrow pause 24:00 + Add competency keyboard_arrow_right Yes ." at bounding box center [413, 142] width 371 height 36
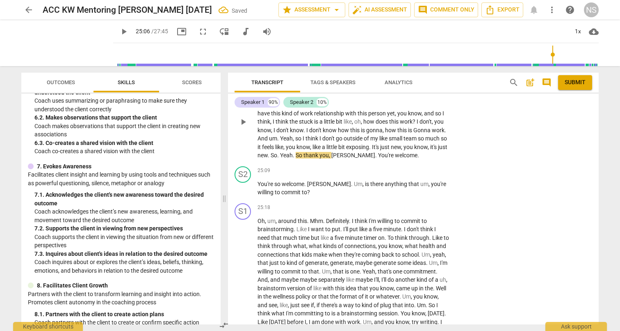
scroll to position [3074, 0]
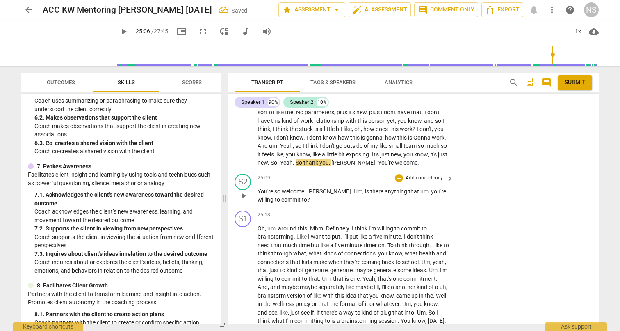
click at [427, 174] on p "Add competency" at bounding box center [424, 177] width 39 height 7
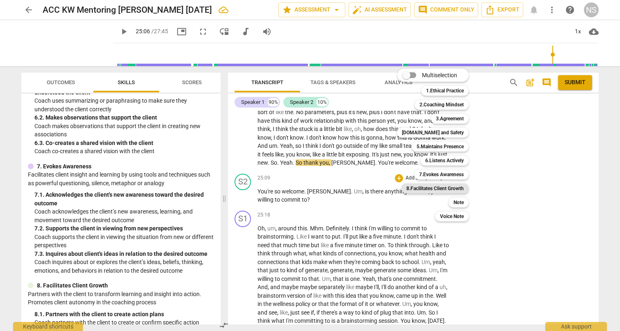
click at [433, 188] on b "8.Facilitates Client Growth" at bounding box center [435, 188] width 57 height 10
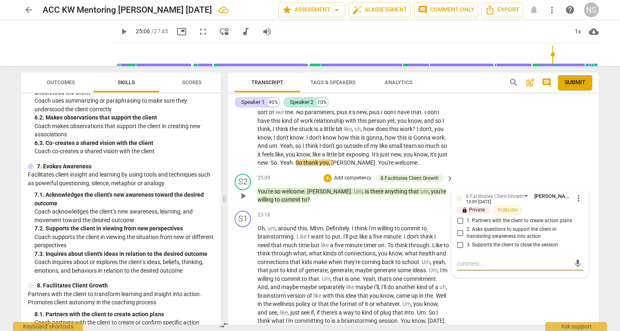
click at [459, 216] on input "1. Partners with the client to create action plans" at bounding box center [460, 221] width 13 height 10
click at [494, 279] on div "S1 play_arrow pause 25:18 + Add competency keyboard_arrow_right Oh , um , aroun…" at bounding box center [413, 293] width 371 height 172
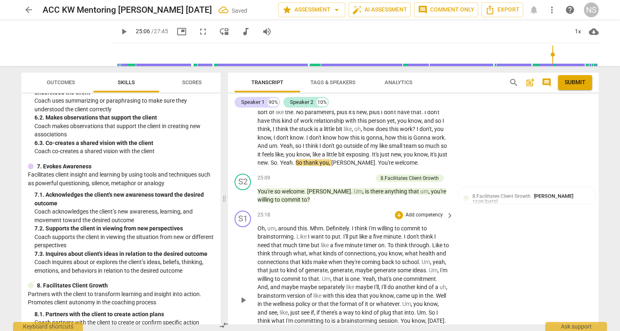
scroll to position [3121, 0]
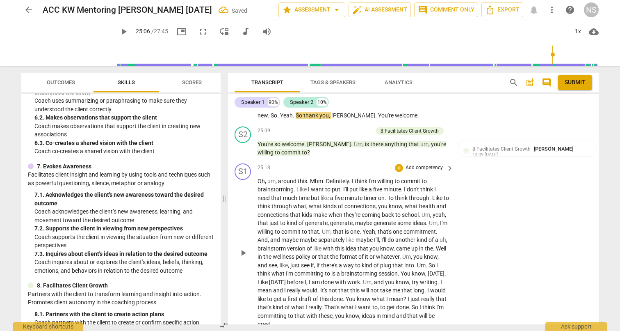
click at [243, 248] on span "play_arrow" at bounding box center [243, 253] width 10 height 10
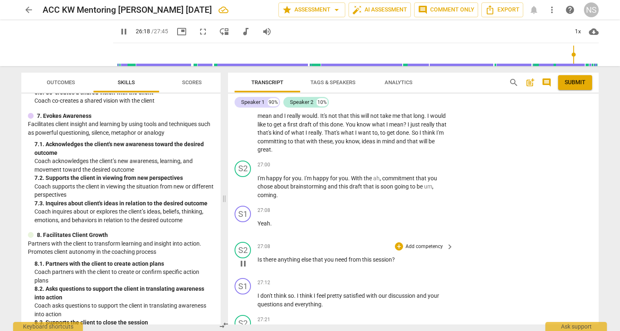
scroll to position [577, 0]
click at [426, 243] on p "Add competency" at bounding box center [424, 246] width 39 height 7
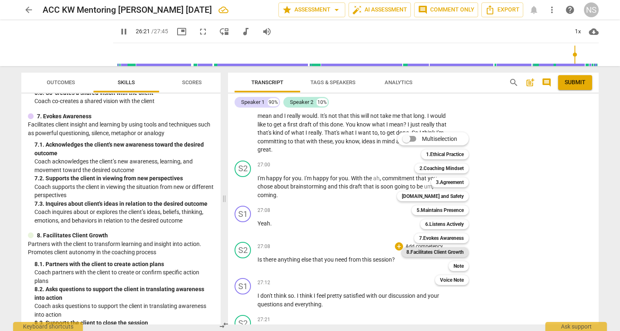
click at [455, 254] on b "8.Facilitates Client Growth" at bounding box center [435, 252] width 57 height 10
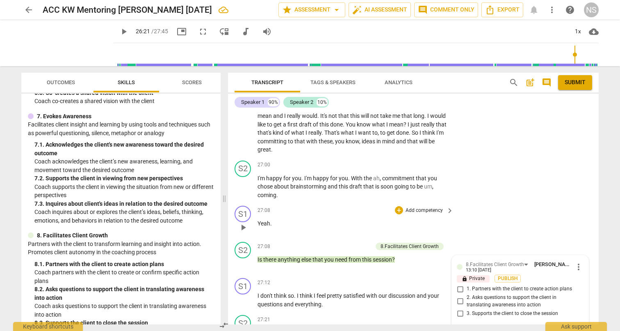
click at [491, 202] on div "S1 play_arrow pause 27:08 + Add competency keyboard_arrow_right Yeah ." at bounding box center [413, 220] width 371 height 36
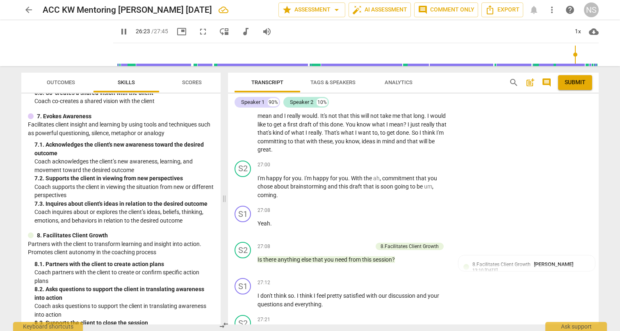
click at [196, 85] on span "Scores" at bounding box center [192, 82] width 20 height 6
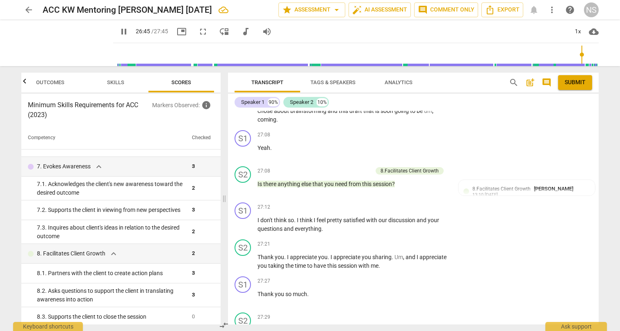
scroll to position [3348, 0]
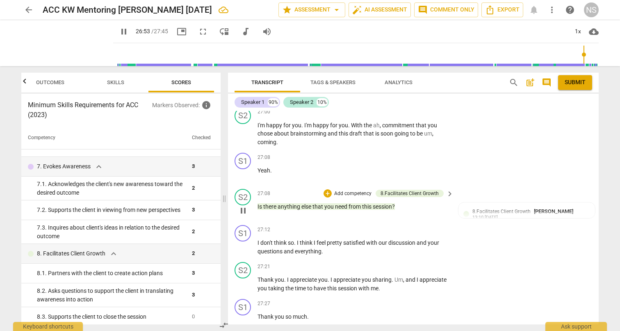
click at [364, 190] on p "Add competency" at bounding box center [353, 193] width 39 height 7
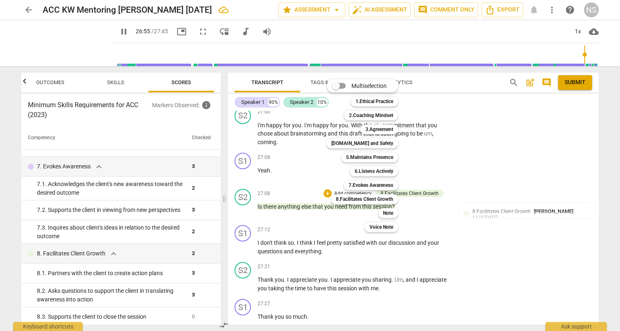
click at [485, 223] on div at bounding box center [310, 165] width 620 height 331
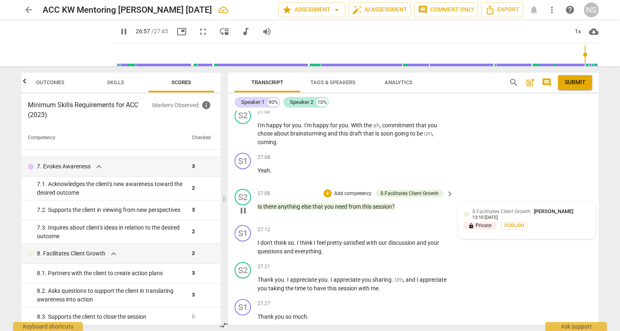
click at [552, 222] on div "lock Private Publish" at bounding box center [527, 226] width 127 height 8
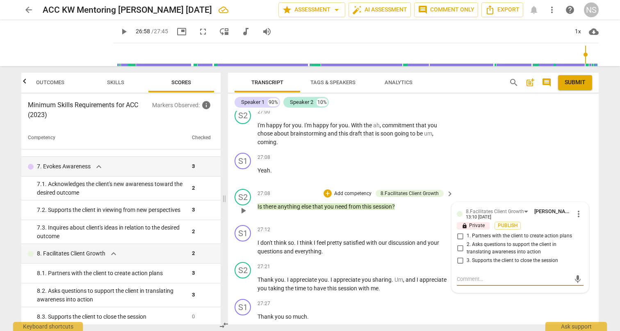
click at [354, 190] on p "Add competency" at bounding box center [353, 193] width 39 height 7
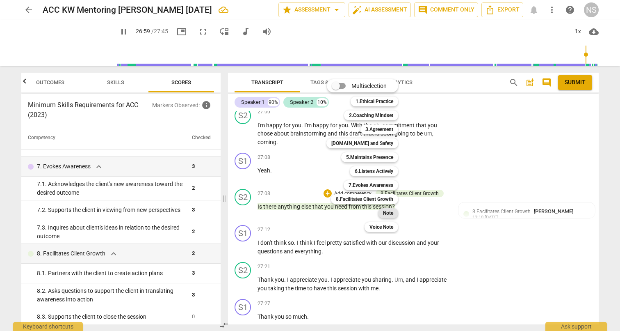
click at [389, 211] on b "Note" at bounding box center [388, 213] width 10 height 10
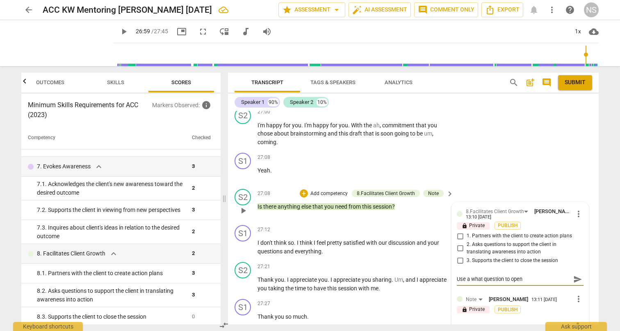
drag, startPoint x: 524, startPoint y: 240, endPoint x: 456, endPoint y: 236, distance: 67.4
click at [457, 275] on textarea "Use a what question to open" at bounding box center [514, 279] width 114 height 8
click at [524, 272] on div "Use a what question to open Use a what question to open send" at bounding box center [520, 278] width 127 height 13
click at [471, 275] on textarea "Use a what question to open" at bounding box center [514, 279] width 114 height 8
click at [480, 275] on textarea "Use "what question to open" at bounding box center [514, 279] width 114 height 8
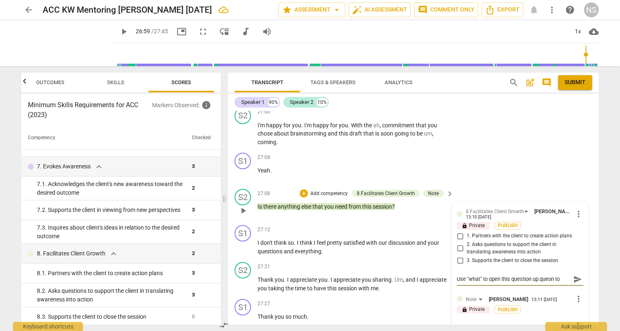
click at [560, 275] on textarea "Use "what" to open this question up.queon to open" at bounding box center [514, 279] width 114 height 8
click at [558, 275] on textarea "Use "what" to open this question up.q open" at bounding box center [514, 279] width 114 height 8
click at [558, 149] on div "S1 play_arrow pause 27:08 + Add competency keyboard_arrow_right Yeah ." at bounding box center [413, 167] width 371 height 36
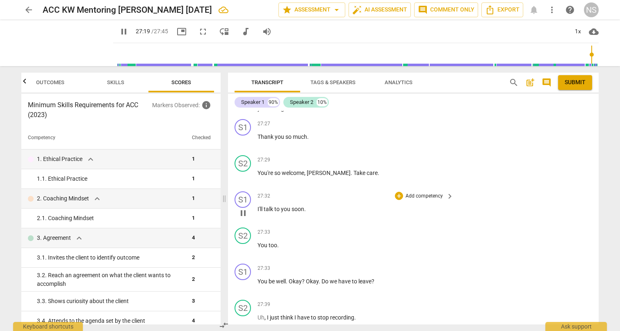
scroll to position [0, 0]
click at [575, 83] on span "Submit" at bounding box center [575, 82] width 21 height 8
